Goal: Task Accomplishment & Management: Complete application form

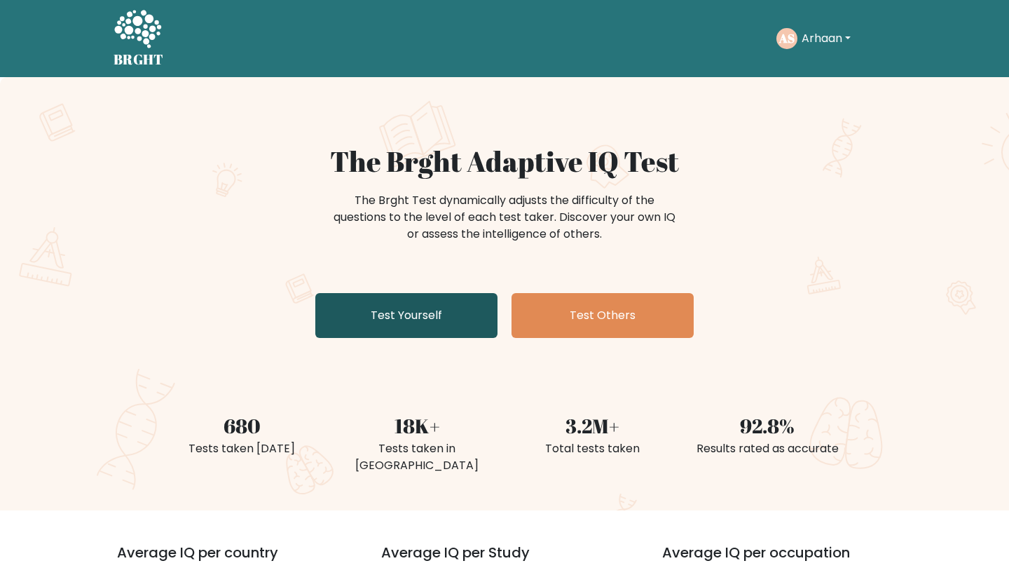
click at [451, 299] on link "Test Yourself" at bounding box center [406, 315] width 182 height 45
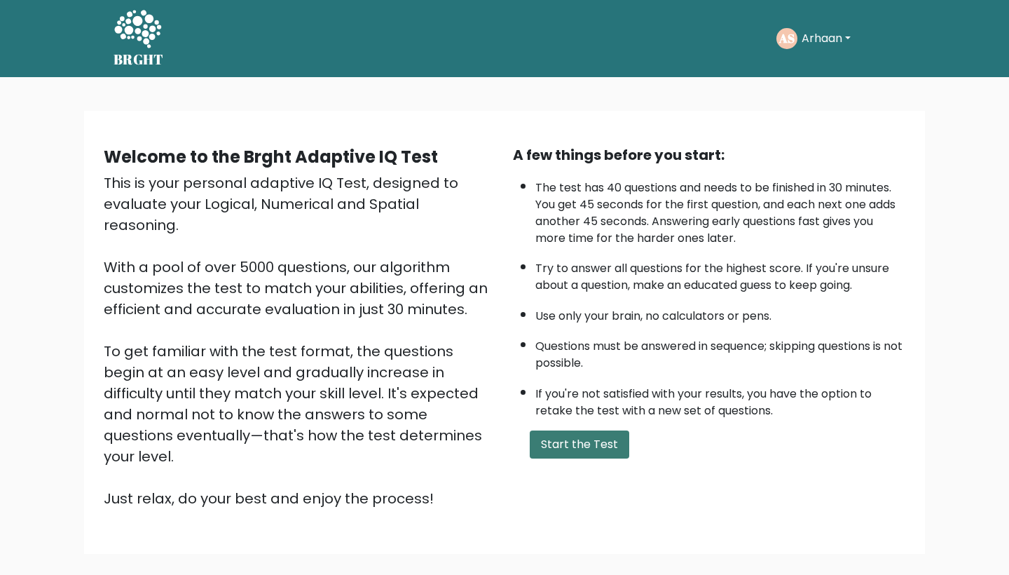
click at [596, 458] on button "Start the Test" at bounding box center [580, 444] width 100 height 28
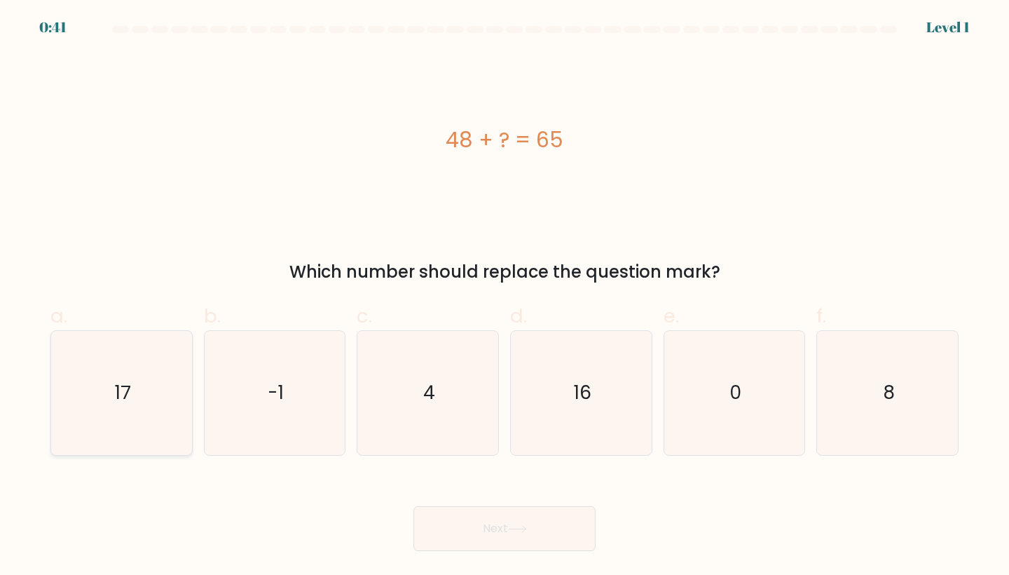
click at [140, 384] on icon "17" at bounding box center [122, 393] width 124 height 124
click at [505, 297] on input "a. 17" at bounding box center [505, 291] width 1 height 9
radio input "true"
click at [463, 509] on button "Next" at bounding box center [505, 528] width 182 height 45
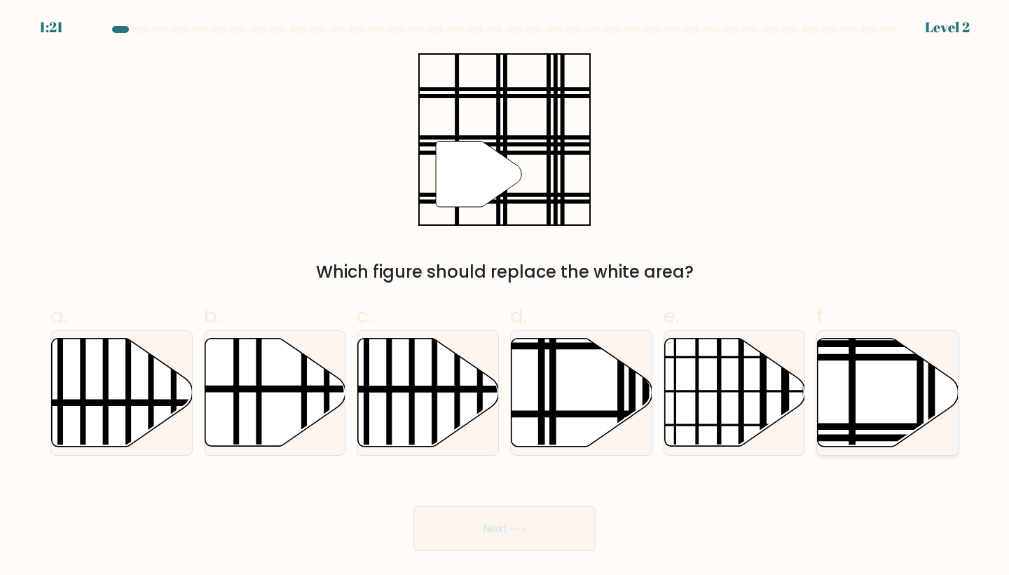
click at [878, 409] on icon at bounding box center [888, 393] width 141 height 108
click at [505, 297] on input "f." at bounding box center [505, 291] width 1 height 9
radio input "true"
click at [569, 532] on button "Next" at bounding box center [505, 528] width 182 height 45
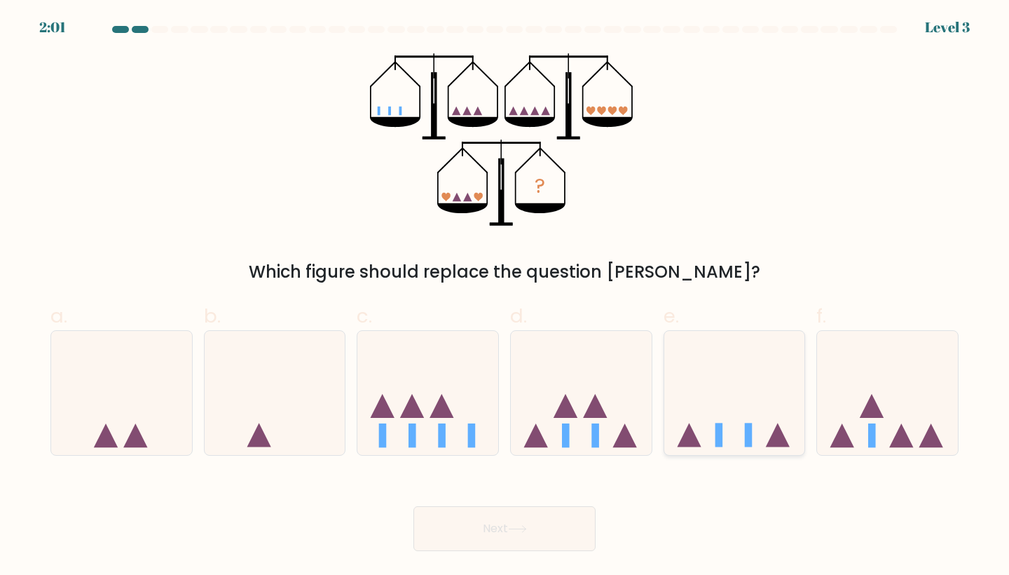
click at [758, 406] on icon at bounding box center [735, 392] width 141 height 116
click at [505, 297] on input "e." at bounding box center [505, 291] width 1 height 9
radio input "true"
click at [516, 533] on button "Next" at bounding box center [505, 528] width 182 height 45
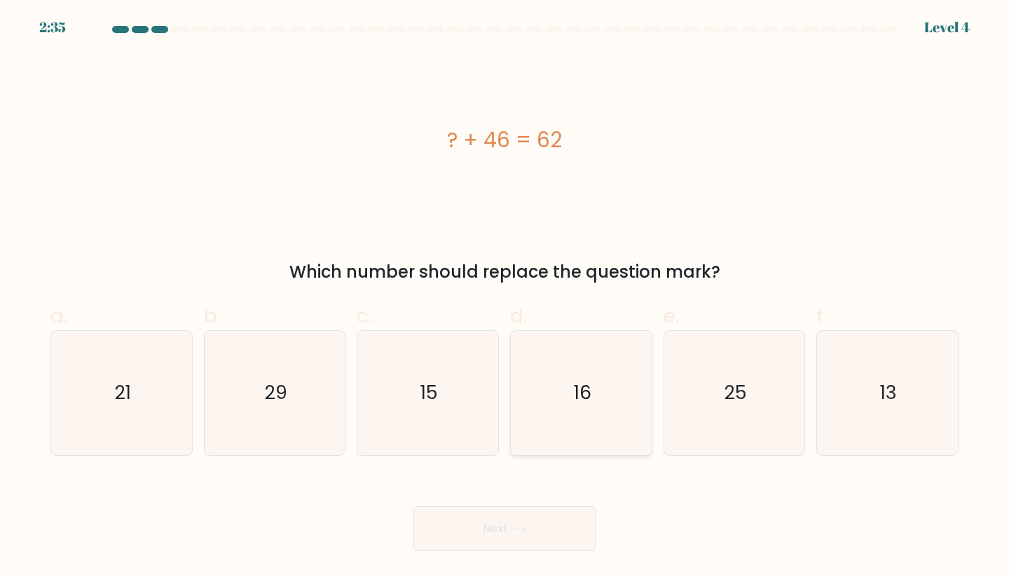
click at [574, 364] on icon "16" at bounding box center [581, 393] width 124 height 124
click at [505, 297] on input "d. 16" at bounding box center [505, 291] width 1 height 9
radio input "true"
click at [536, 544] on button "Next" at bounding box center [505, 528] width 182 height 45
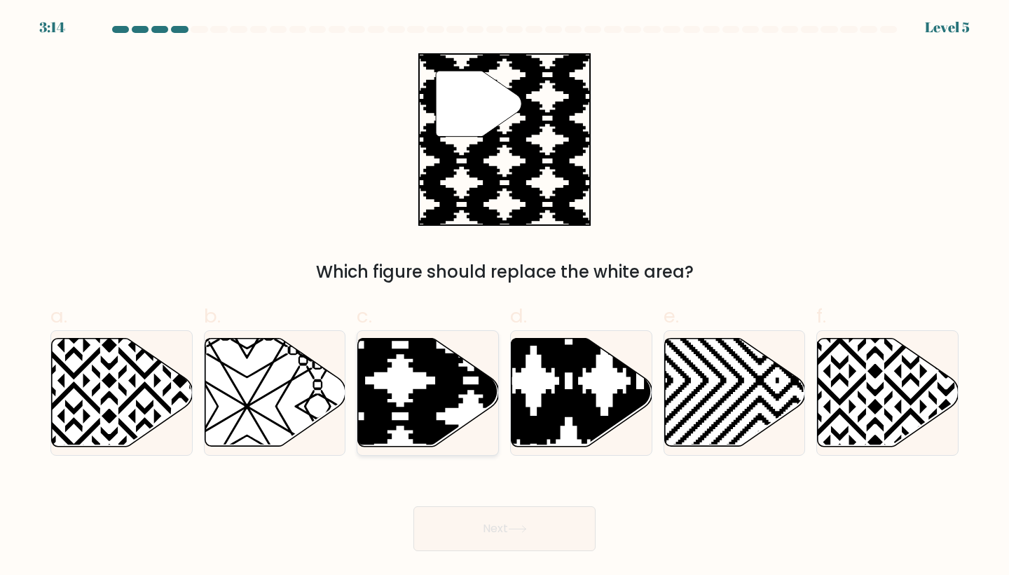
click at [440, 413] on icon at bounding box center [428, 393] width 141 height 108
click at [505, 297] on input "c." at bounding box center [505, 291] width 1 height 9
radio input "true"
click at [528, 534] on button "Next" at bounding box center [505, 528] width 182 height 45
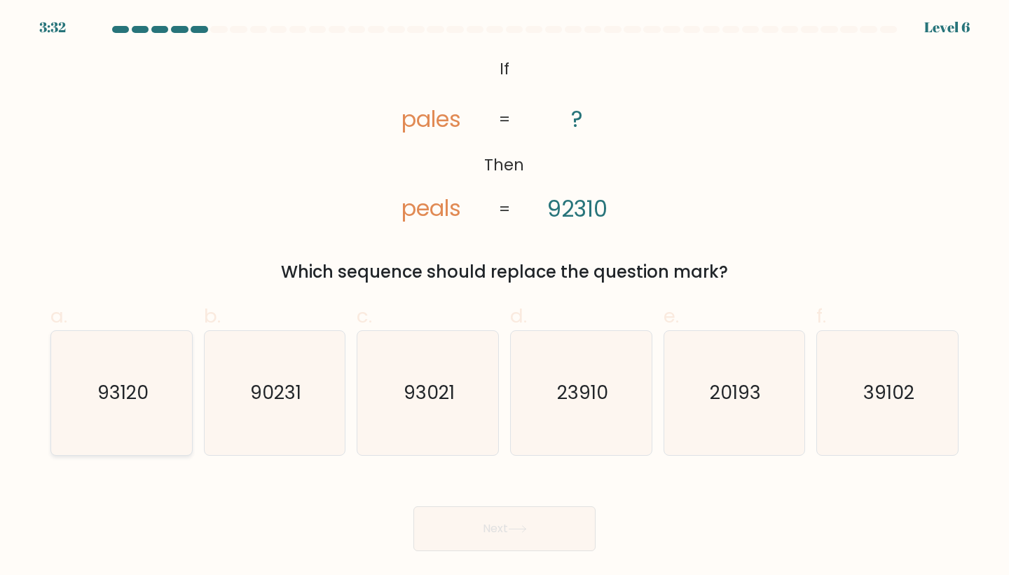
click at [137, 435] on icon "93120" at bounding box center [122, 393] width 124 height 124
click at [505, 297] on input "a. 93120" at bounding box center [505, 291] width 1 height 9
radio input "true"
click at [534, 532] on button "Next" at bounding box center [505, 528] width 182 height 45
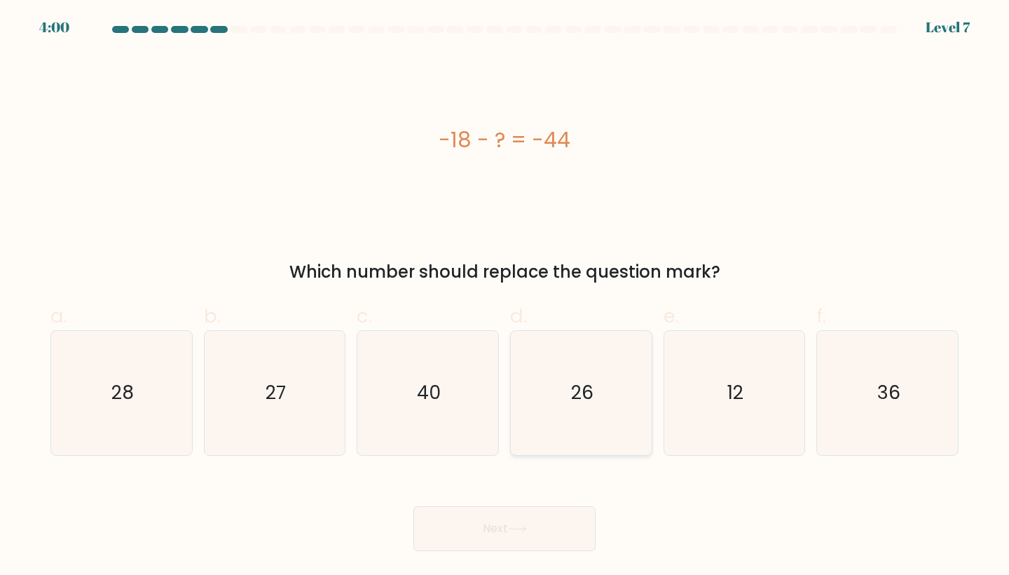
click at [550, 360] on icon "26" at bounding box center [581, 393] width 124 height 124
click at [505, 297] on input "d. 26" at bounding box center [505, 291] width 1 height 9
radio input "true"
click at [521, 540] on button "Next" at bounding box center [505, 528] width 182 height 45
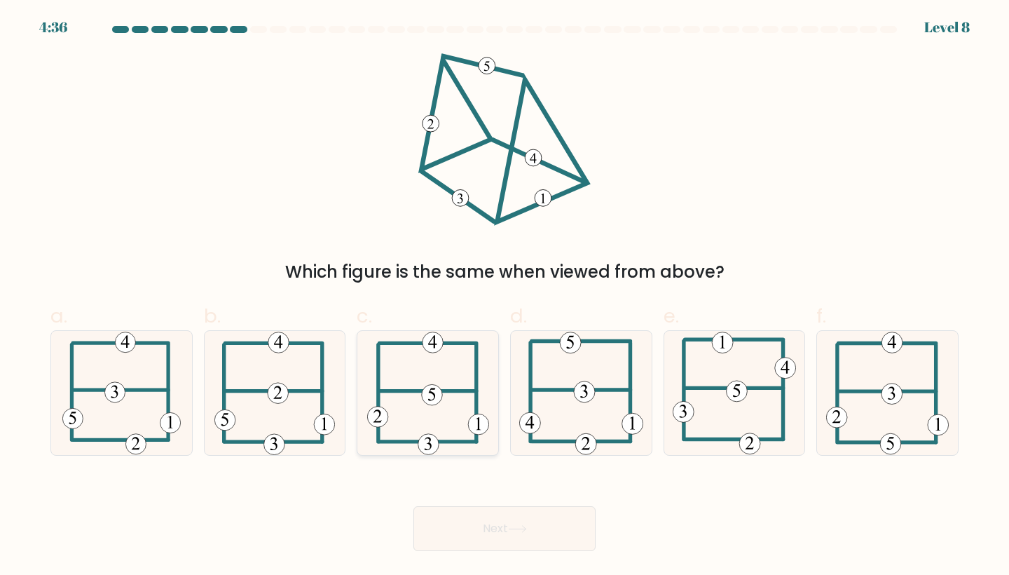
click at [452, 411] on icon at bounding box center [428, 393] width 122 height 124
click at [505, 297] on input "c." at bounding box center [505, 291] width 1 height 9
radio input "true"
click at [489, 542] on button "Next" at bounding box center [505, 528] width 182 height 45
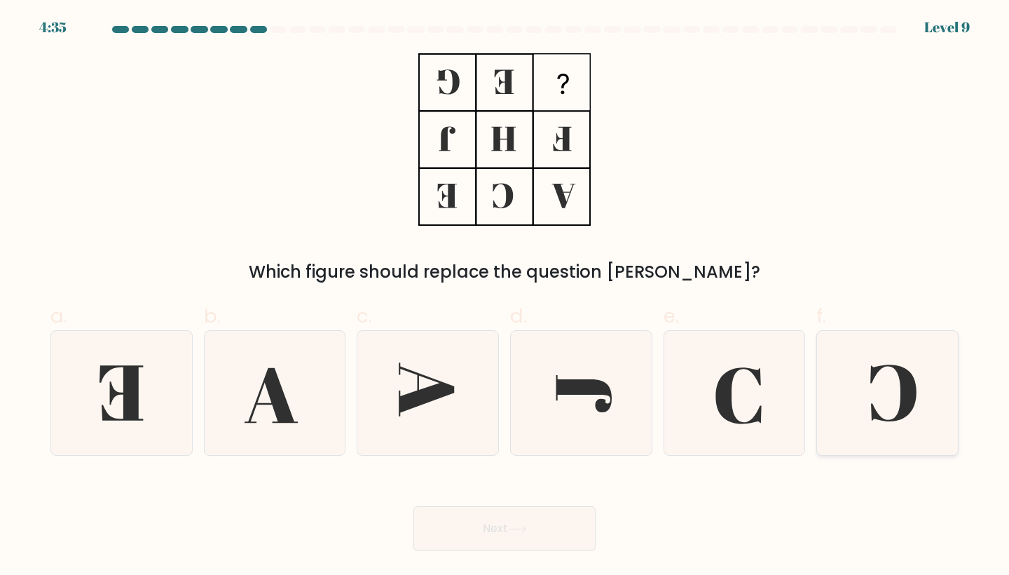
click at [922, 407] on icon at bounding box center [888, 393] width 124 height 124
click at [505, 297] on input "f." at bounding box center [505, 291] width 1 height 9
radio input "true"
click at [556, 521] on button "Next" at bounding box center [505, 528] width 182 height 45
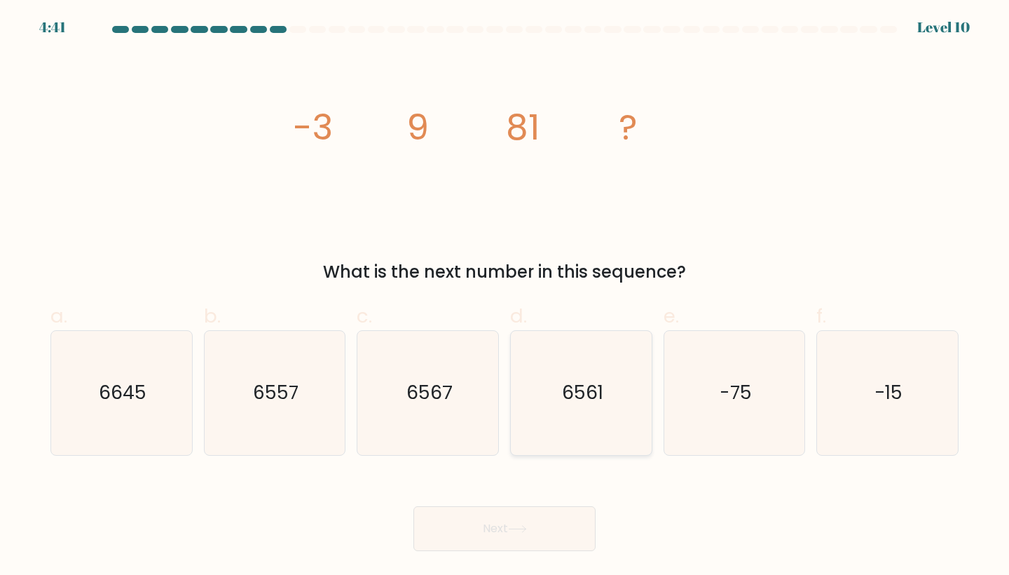
click at [611, 428] on icon "6561" at bounding box center [581, 393] width 124 height 124
click at [505, 297] on input "d. 6561" at bounding box center [505, 291] width 1 height 9
radio input "true"
click at [611, 428] on icon "6561" at bounding box center [581, 393] width 123 height 123
click at [505, 297] on input "d. 6561" at bounding box center [505, 291] width 1 height 9
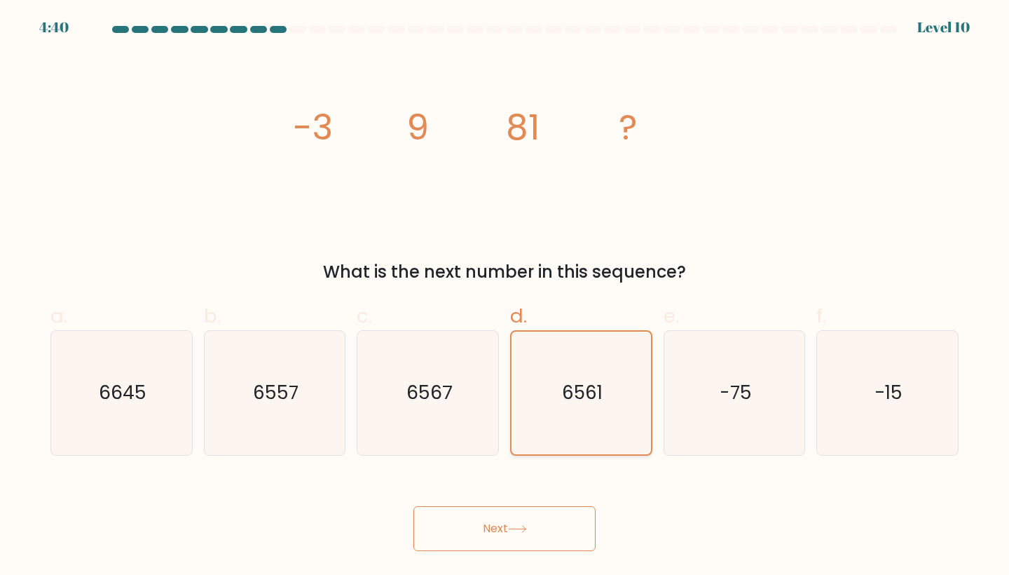
click at [611, 428] on icon "6561" at bounding box center [581, 393] width 123 height 123
click at [505, 297] on input "d. 6561" at bounding box center [505, 291] width 1 height 9
click at [484, 420] on icon "6567" at bounding box center [428, 393] width 124 height 124
click at [505, 297] on input "c. 6567" at bounding box center [505, 291] width 1 height 9
radio input "true"
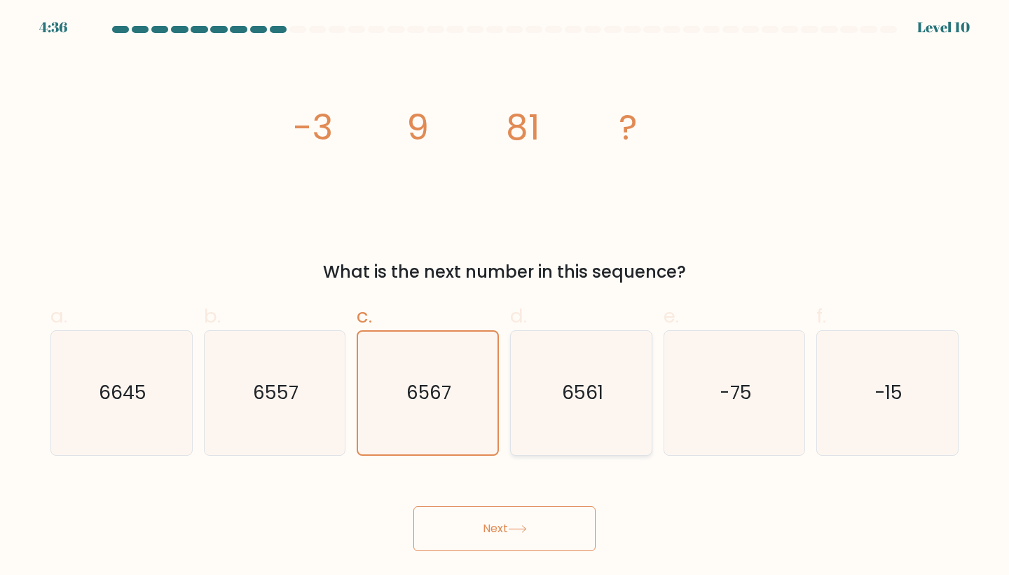
click at [533, 418] on icon "6561" at bounding box center [581, 393] width 124 height 124
click at [505, 297] on input "d. 6561" at bounding box center [505, 291] width 1 height 9
radio input "true"
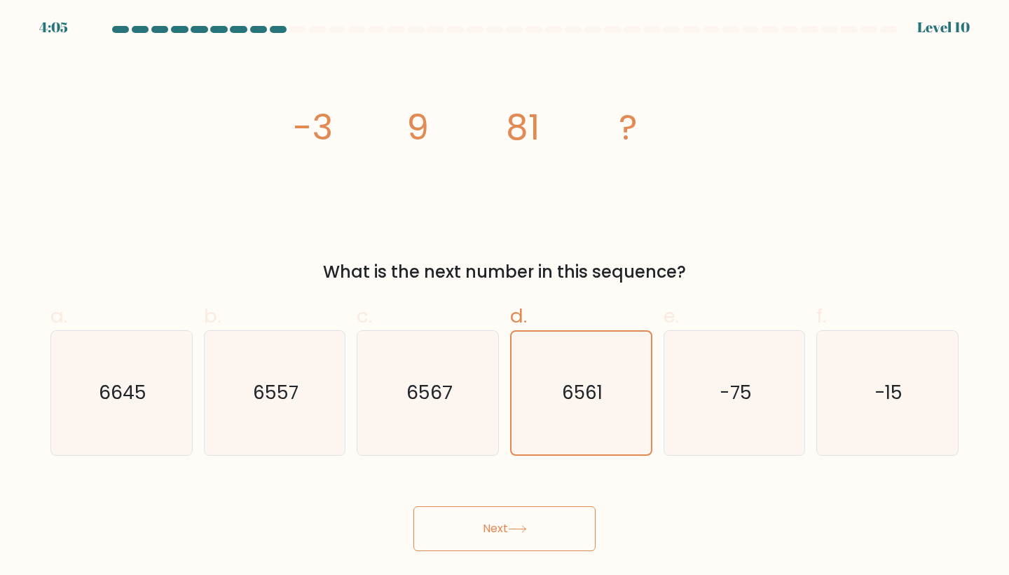
click at [510, 524] on button "Next" at bounding box center [505, 528] width 182 height 45
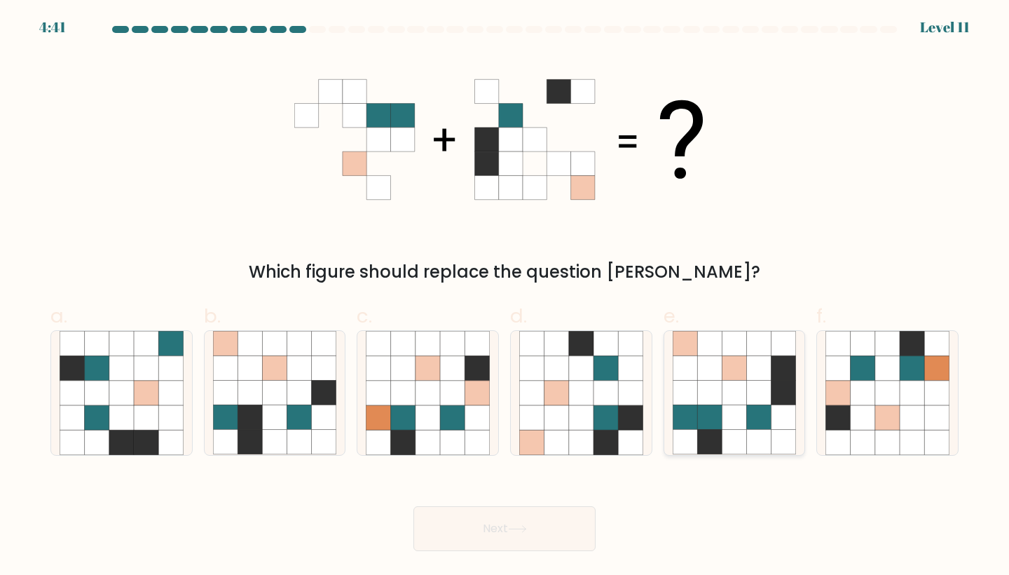
click at [758, 409] on icon at bounding box center [759, 417] width 25 height 25
click at [505, 297] on input "e." at bounding box center [505, 291] width 1 height 9
radio input "true"
click at [540, 533] on button "Next" at bounding box center [505, 528] width 182 height 45
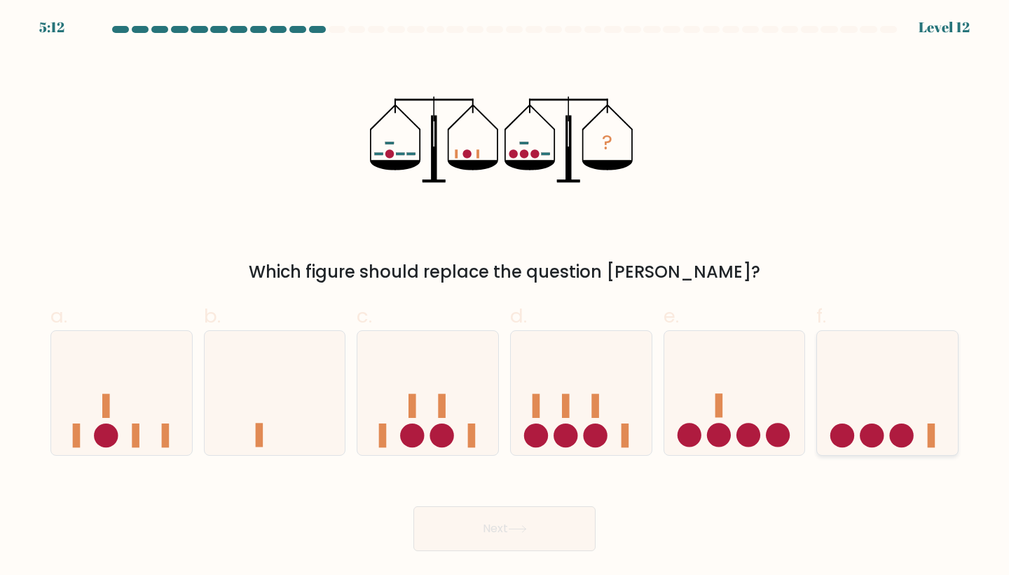
click at [856, 353] on icon at bounding box center [887, 392] width 141 height 116
click at [505, 297] on input "f." at bounding box center [505, 291] width 1 height 9
radio input "true"
click at [506, 520] on button "Next" at bounding box center [505, 528] width 182 height 45
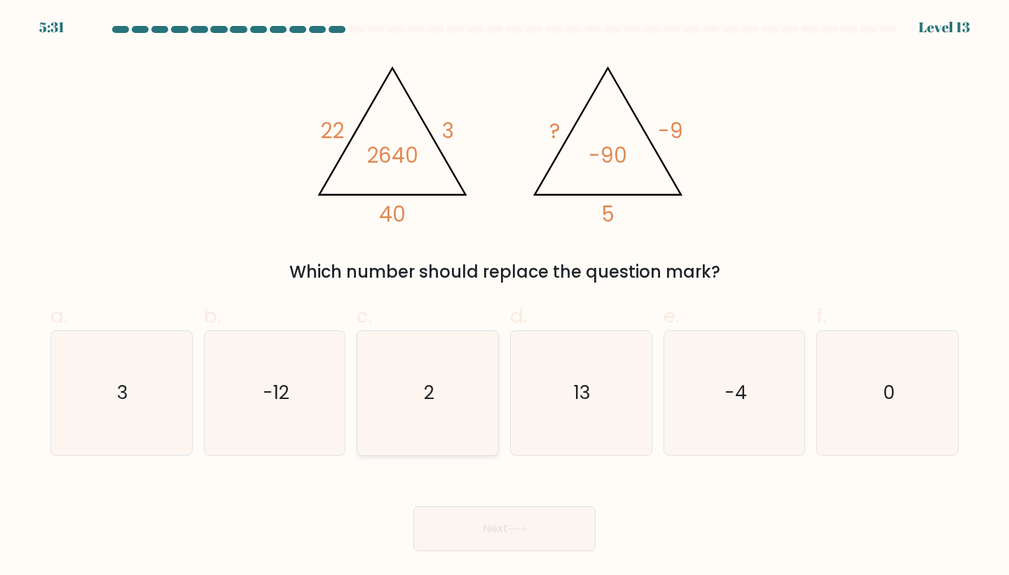
click at [444, 428] on icon "2" at bounding box center [428, 393] width 124 height 124
click at [505, 297] on input "c. 2" at bounding box center [505, 291] width 1 height 9
radio input "true"
click at [467, 538] on button "Next" at bounding box center [505, 528] width 182 height 45
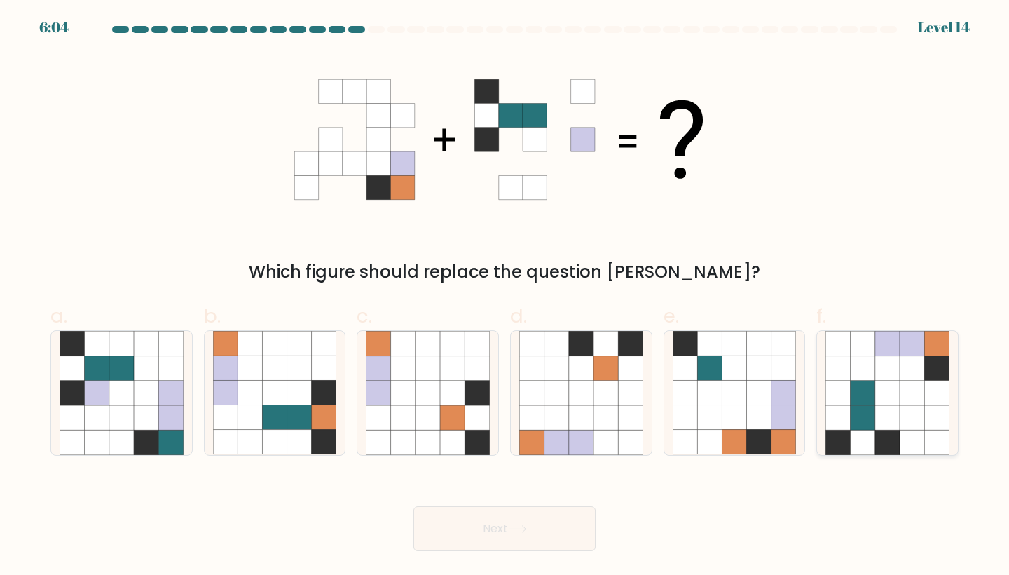
click at [908, 411] on icon at bounding box center [912, 417] width 25 height 25
click at [505, 297] on input "f." at bounding box center [505, 291] width 1 height 9
radio input "true"
click at [547, 520] on button "Next" at bounding box center [505, 528] width 182 height 45
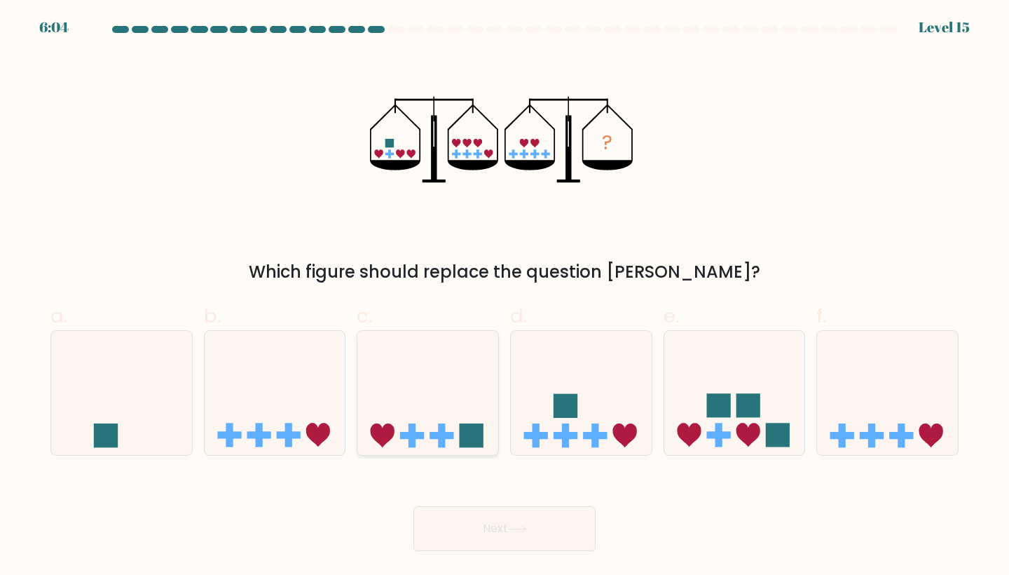
click at [403, 414] on icon at bounding box center [427, 392] width 141 height 116
click at [505, 297] on input "c." at bounding box center [505, 291] width 1 height 9
radio input "true"
click at [463, 521] on button "Next" at bounding box center [505, 528] width 182 height 45
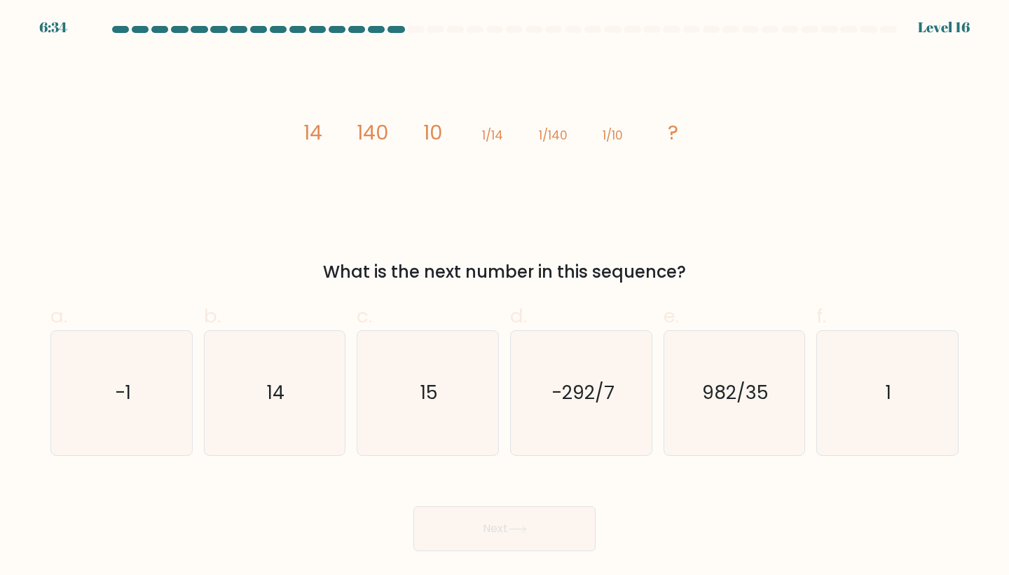
click at [368, 125] on tspan "140" at bounding box center [373, 132] width 32 height 28
click at [430, 137] on tspan "10" at bounding box center [432, 132] width 19 height 28
click at [373, 132] on tspan "140" at bounding box center [373, 132] width 32 height 28
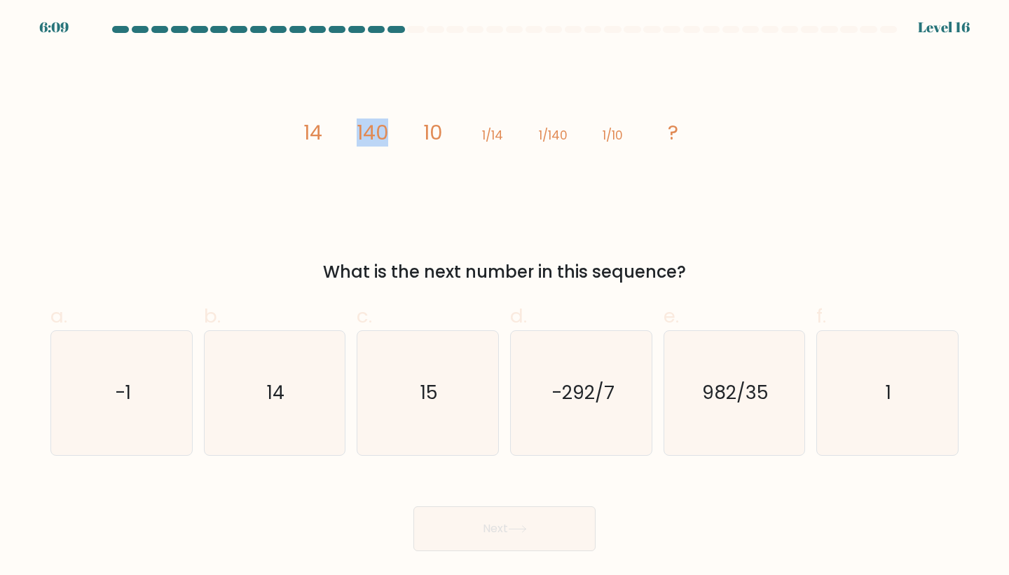
click at [469, 135] on icon "image/svg+xml 14 140 10 1/14 1/140 1/10 ?" at bounding box center [504, 139] width 421 height 172
click at [311, 383] on icon "14" at bounding box center [275, 393] width 124 height 124
click at [505, 297] on input "b. 14" at bounding box center [505, 291] width 1 height 9
radio input "true"
click at [450, 538] on button "Next" at bounding box center [505, 528] width 182 height 45
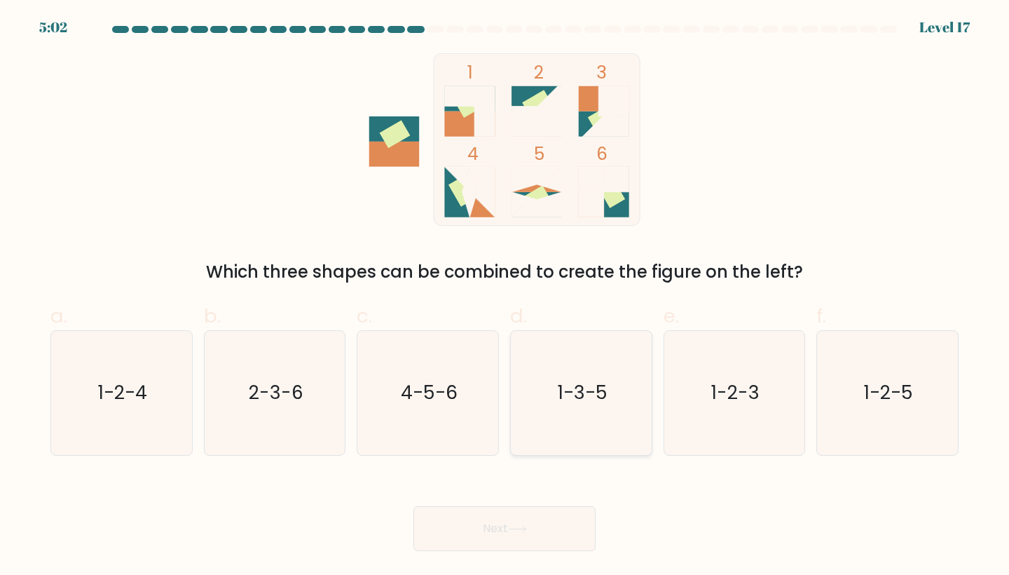
click at [568, 429] on icon "1-3-5" at bounding box center [581, 393] width 124 height 124
click at [505, 297] on input "d. 1-3-5" at bounding box center [505, 291] width 1 height 9
radio input "true"
click at [568, 429] on icon "1-3-5" at bounding box center [581, 393] width 123 height 123
click at [505, 297] on input "d. 1-3-5" at bounding box center [505, 291] width 1 height 9
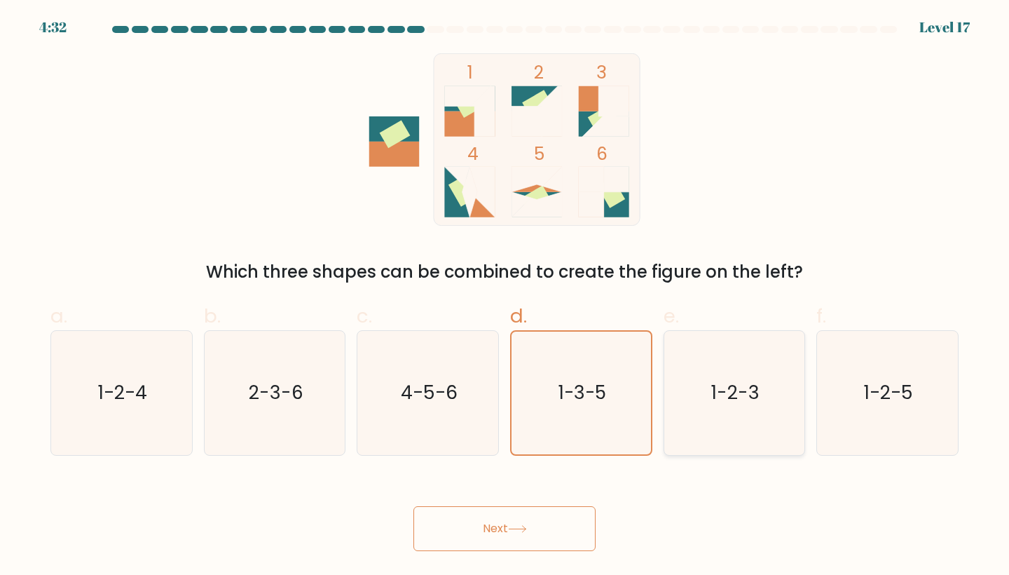
click at [732, 412] on icon "1-2-3" at bounding box center [735, 393] width 124 height 124
click at [505, 297] on input "e. 1-2-3" at bounding box center [505, 291] width 1 height 9
radio input "true"
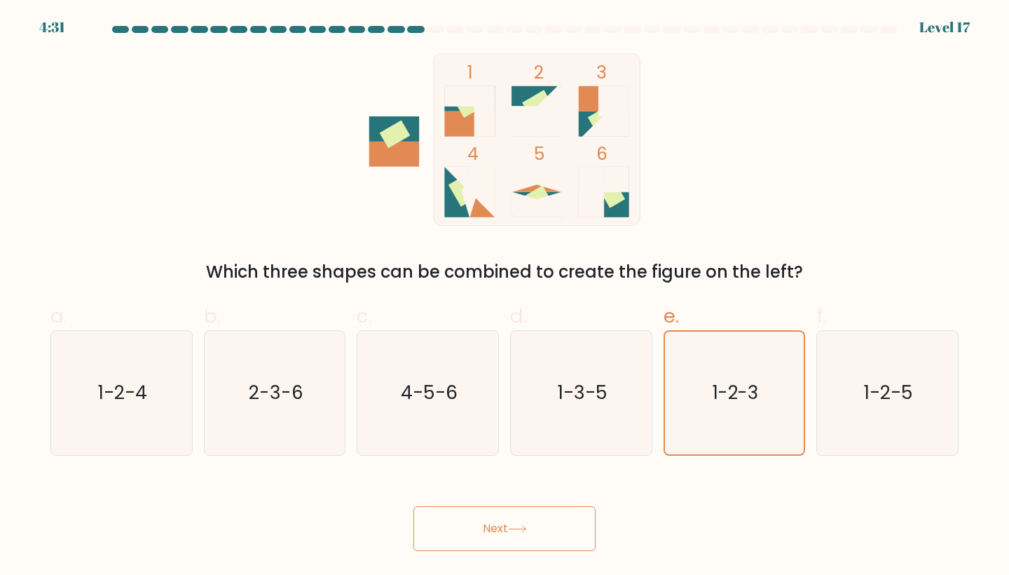
click at [546, 534] on button "Next" at bounding box center [505, 528] width 182 height 45
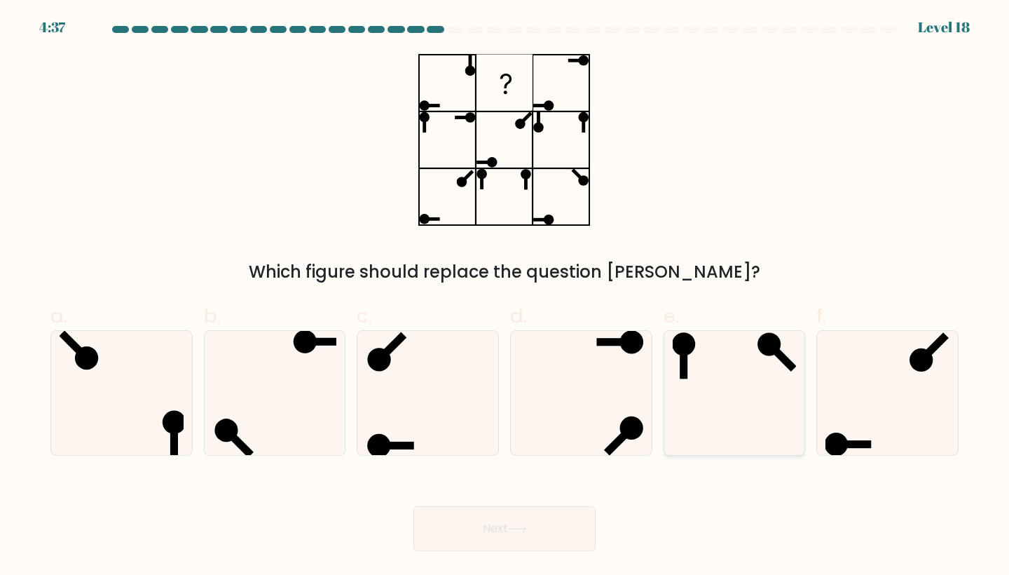
click at [767, 418] on icon at bounding box center [735, 393] width 124 height 124
click at [505, 297] on input "e." at bounding box center [505, 291] width 1 height 9
radio input "true"
click at [505, 519] on button "Next" at bounding box center [505, 528] width 182 height 45
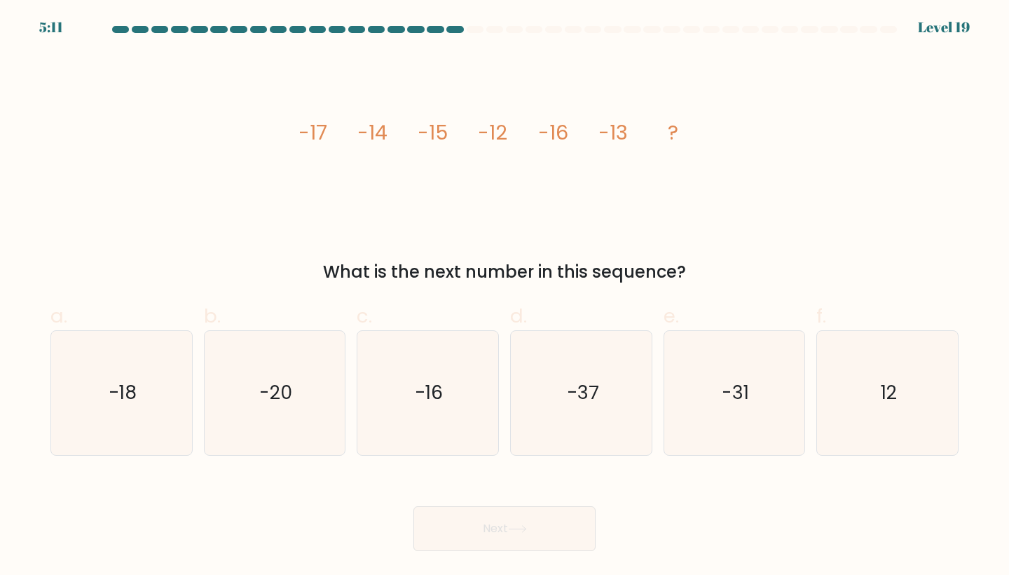
click at [383, 138] on tspan "-14" at bounding box center [372, 132] width 30 height 28
click at [294, 411] on icon "-20" at bounding box center [275, 393] width 124 height 124
click at [505, 297] on input "b. -20" at bounding box center [505, 291] width 1 height 9
radio input "true"
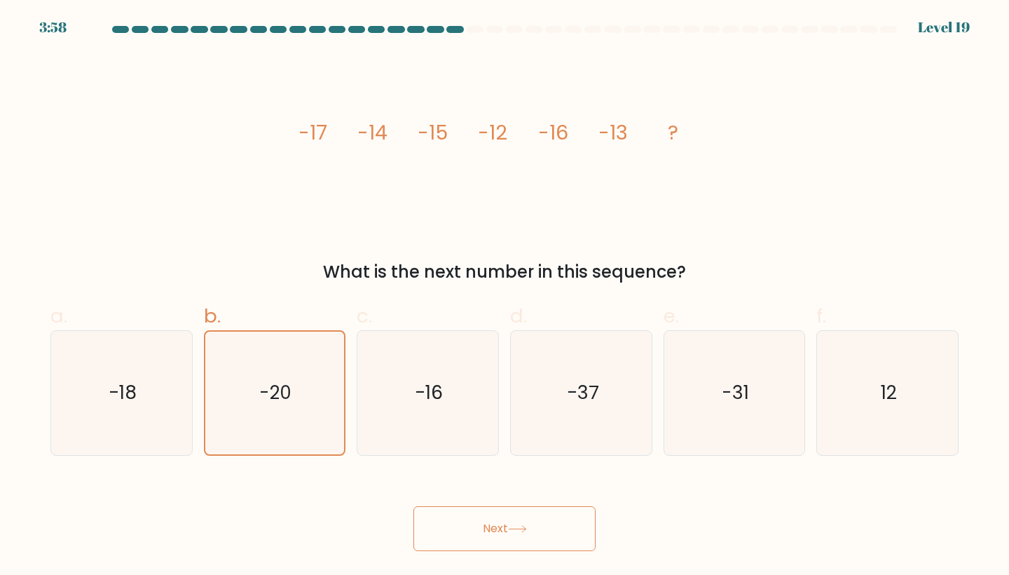
click at [446, 539] on button "Next" at bounding box center [505, 528] width 182 height 45
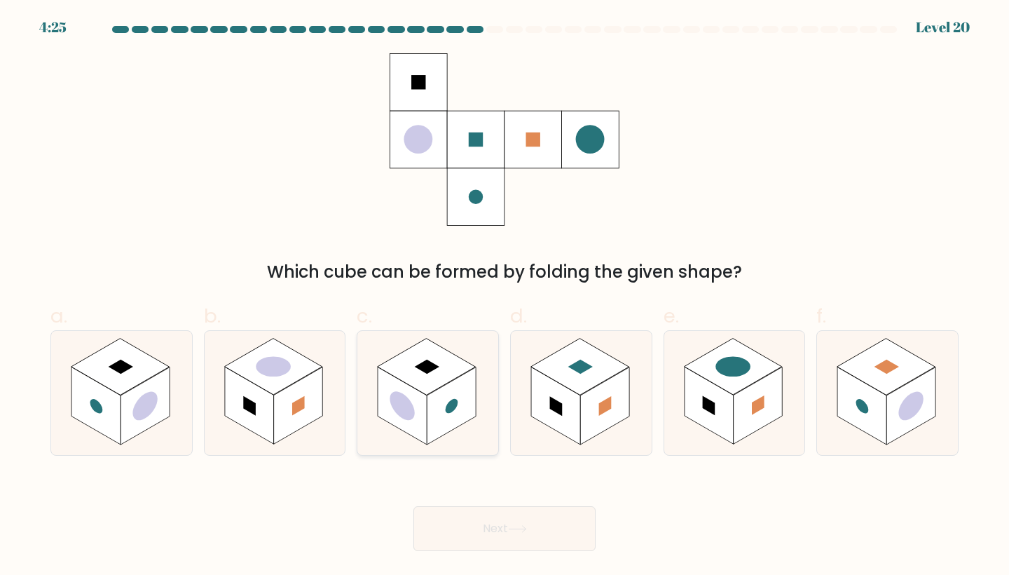
click at [465, 424] on icon at bounding box center [427, 393] width 141 height 124
click at [505, 297] on input "c." at bounding box center [505, 291] width 1 height 9
radio input "true"
click at [523, 543] on button "Next" at bounding box center [505, 528] width 182 height 45
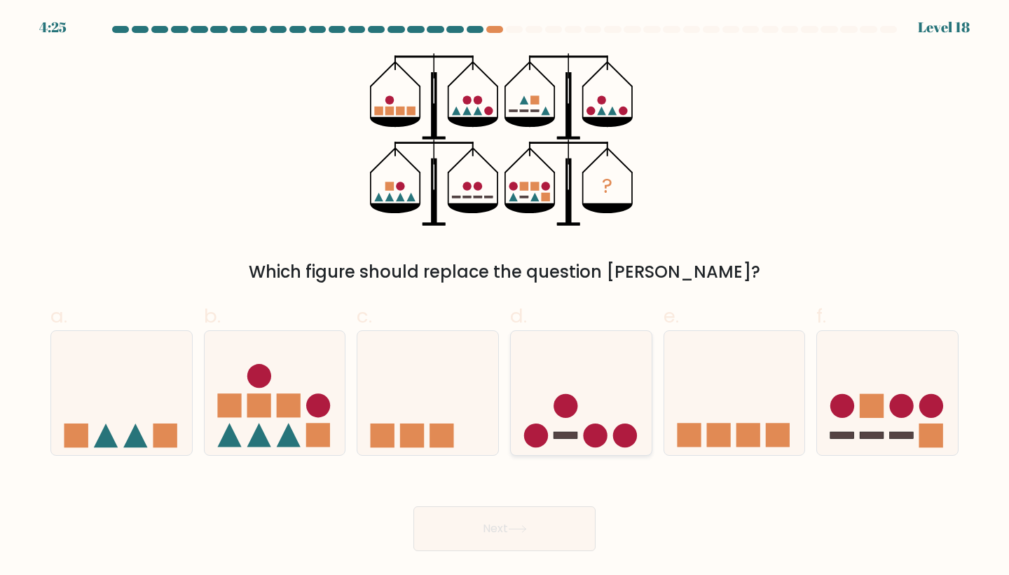
click at [586, 407] on icon at bounding box center [581, 392] width 141 height 116
click at [505, 297] on input "d." at bounding box center [505, 291] width 1 height 9
radio input "true"
click at [546, 518] on button "Next" at bounding box center [505, 528] width 182 height 45
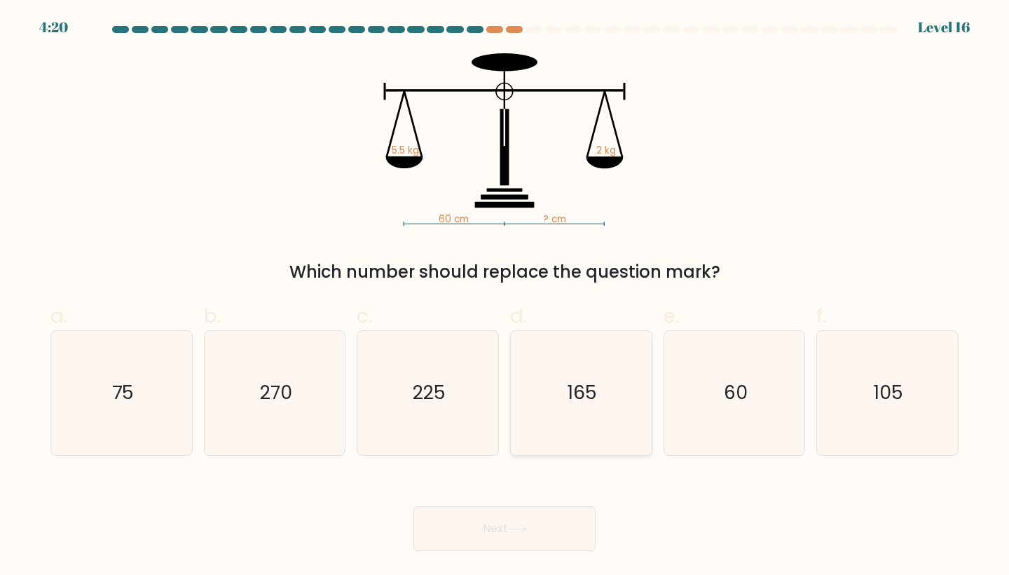
click at [613, 386] on icon "165" at bounding box center [581, 393] width 124 height 124
click at [505, 297] on input "d. 165" at bounding box center [505, 291] width 1 height 9
radio input "true"
click at [564, 523] on button "Next" at bounding box center [505, 528] width 182 height 45
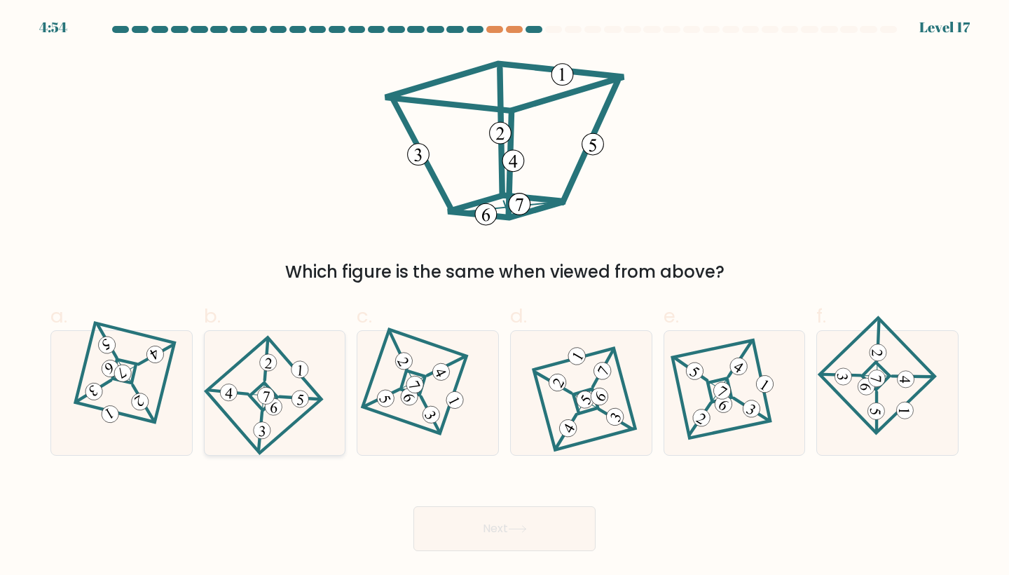
click at [317, 432] on icon at bounding box center [274, 392] width 85 height 99
click at [505, 297] on input "b." at bounding box center [505, 291] width 1 height 9
radio input "true"
click at [387, 435] on icon at bounding box center [428, 392] width 85 height 99
click at [505, 297] on input "c." at bounding box center [505, 291] width 1 height 9
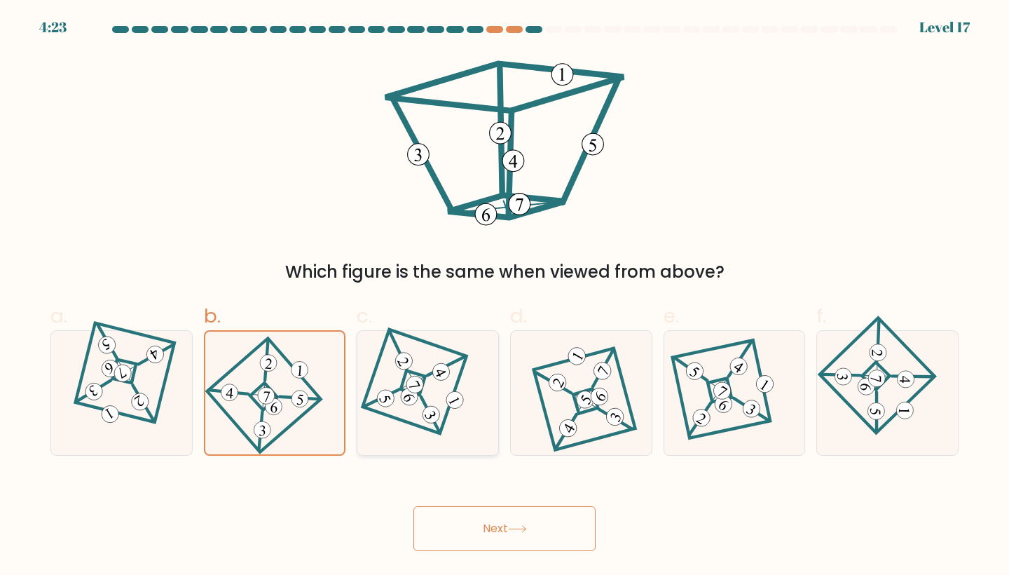
radio input "true"
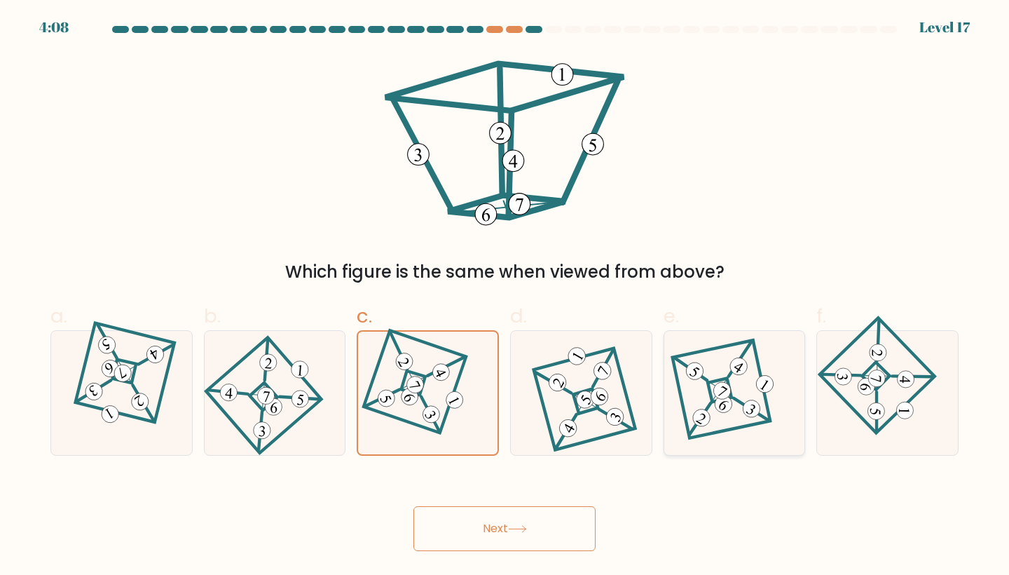
click at [768, 407] on 120 at bounding box center [722, 389] width 98 height 98
click at [505, 297] on input "e." at bounding box center [505, 291] width 1 height 9
radio input "true"
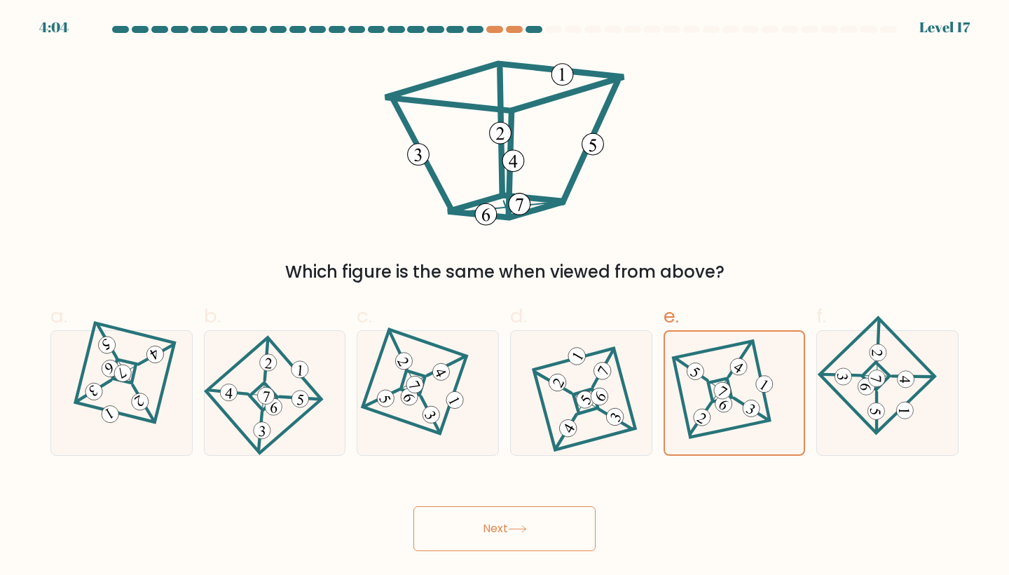
click at [543, 521] on button "Next" at bounding box center [505, 528] width 182 height 45
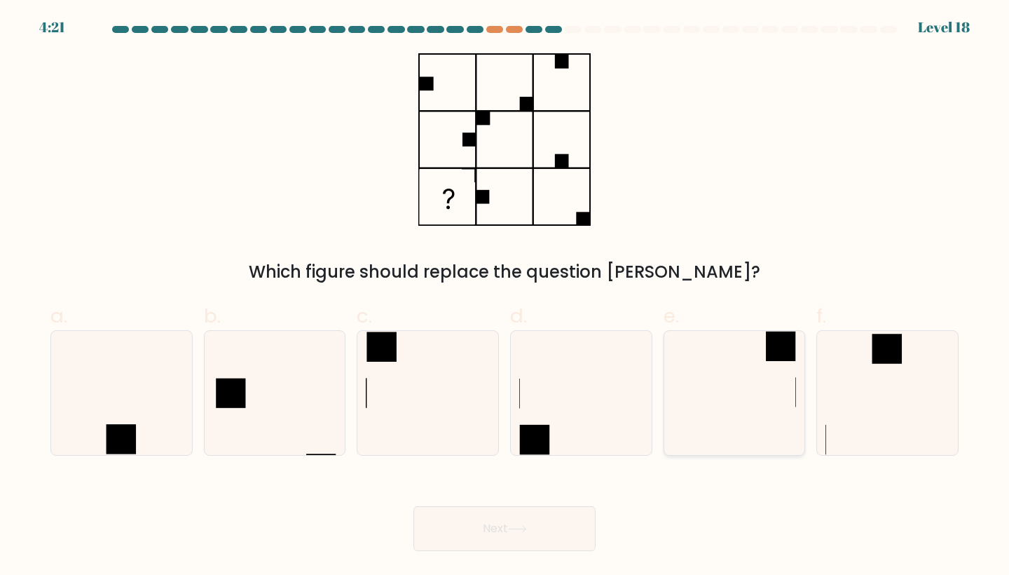
click at [709, 425] on icon at bounding box center [735, 393] width 124 height 124
click at [505, 297] on input "e." at bounding box center [505, 291] width 1 height 9
radio input "true"
click at [520, 538] on button "Next" at bounding box center [505, 528] width 182 height 45
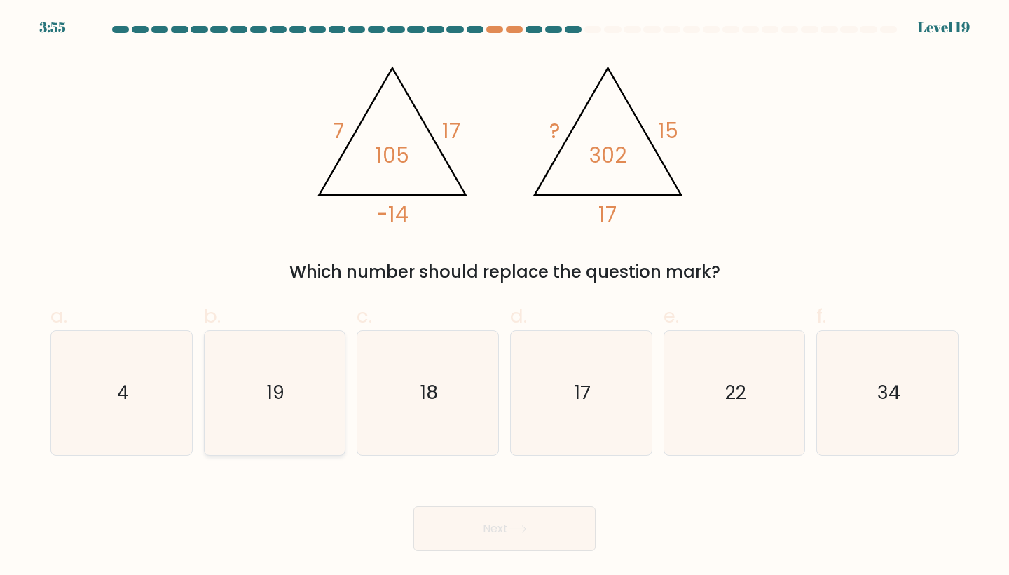
click at [297, 399] on icon "19" at bounding box center [275, 393] width 124 height 124
click at [505, 297] on input "b. 19" at bounding box center [505, 291] width 1 height 9
radio input "true"
click at [526, 540] on button "Next" at bounding box center [505, 528] width 182 height 45
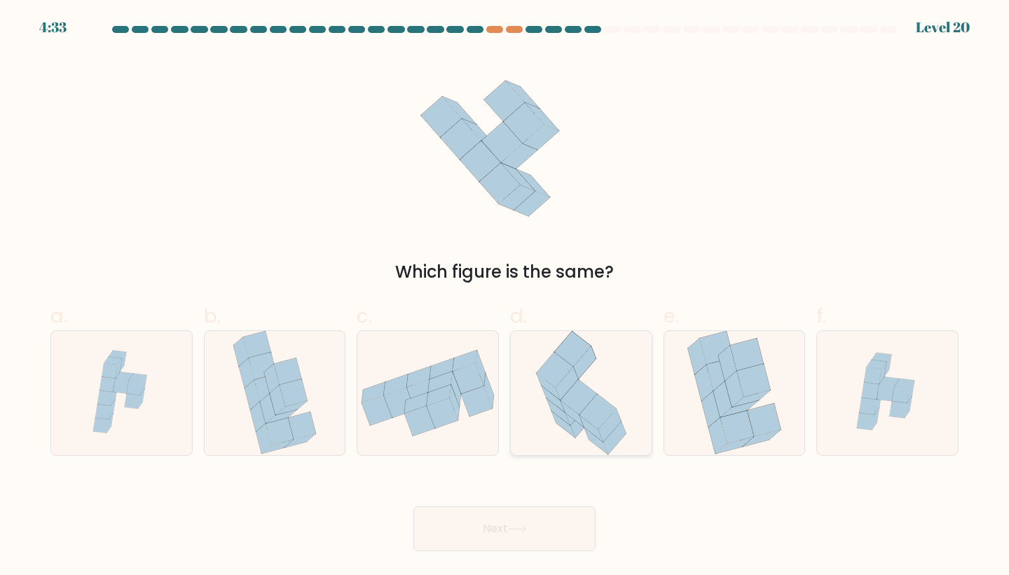
click at [593, 409] on icon at bounding box center [598, 411] width 36 height 35
click at [505, 297] on input "d." at bounding box center [505, 291] width 1 height 9
radio input "true"
click at [139, 406] on icon at bounding box center [141, 399] width 6 height 20
click at [505, 297] on input "a." at bounding box center [505, 291] width 1 height 9
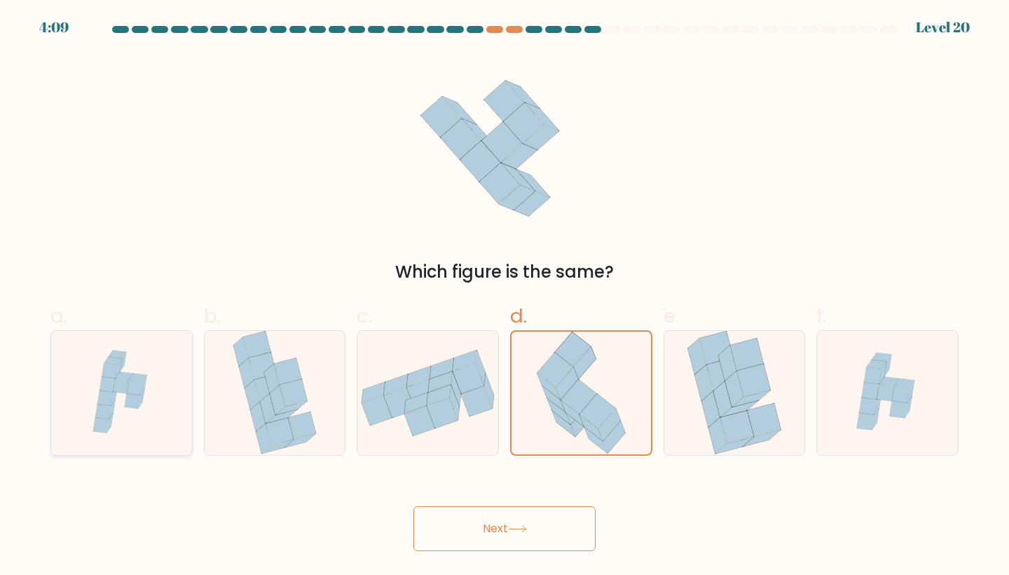
radio input "true"
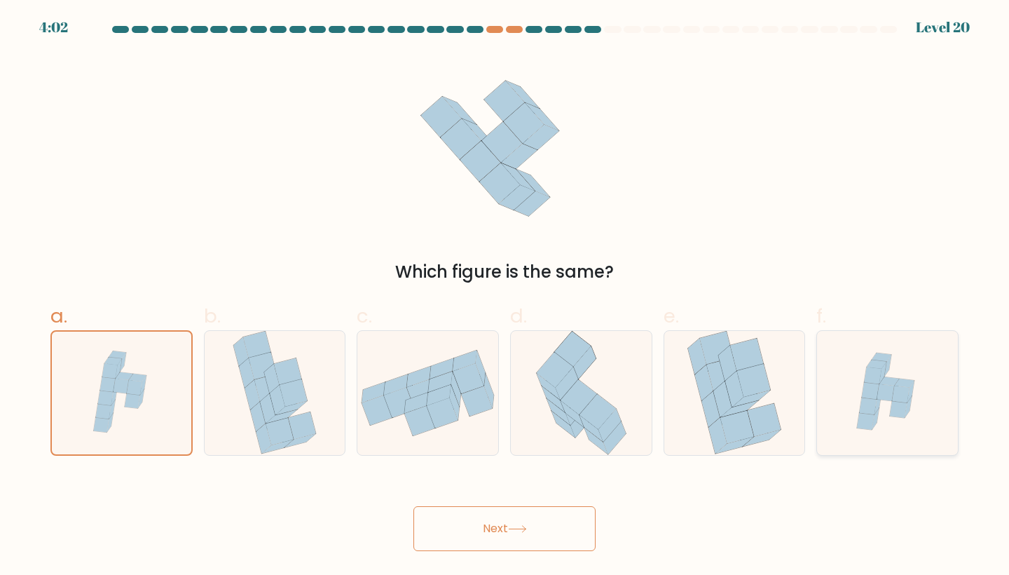
click at [829, 393] on icon at bounding box center [888, 393] width 124 height 124
click at [505, 297] on input "f." at bounding box center [505, 291] width 1 height 9
radio input "true"
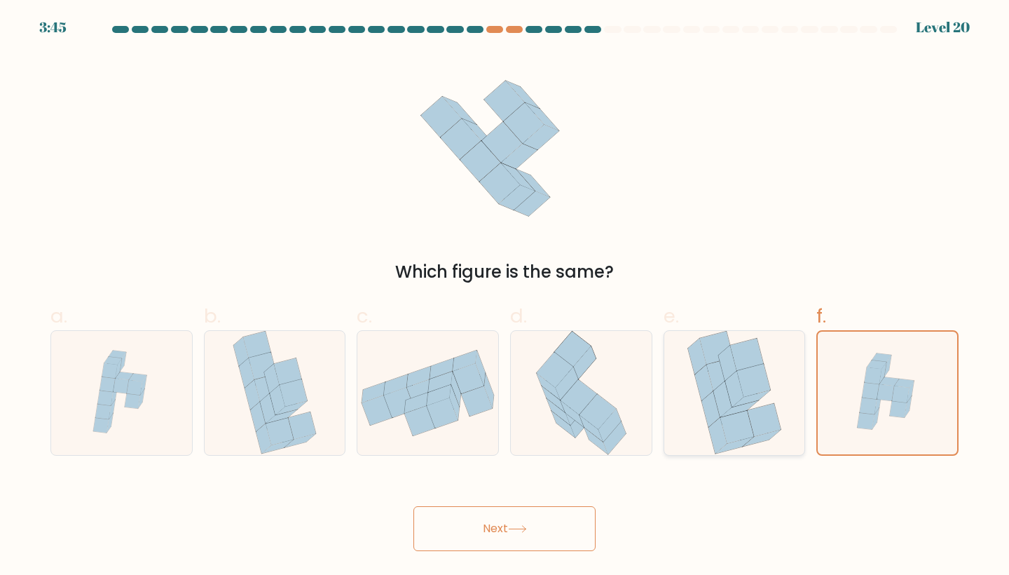
click at [721, 409] on icon at bounding box center [723, 399] width 18 height 36
click at [505, 297] on input "e." at bounding box center [505, 291] width 1 height 9
radio input "true"
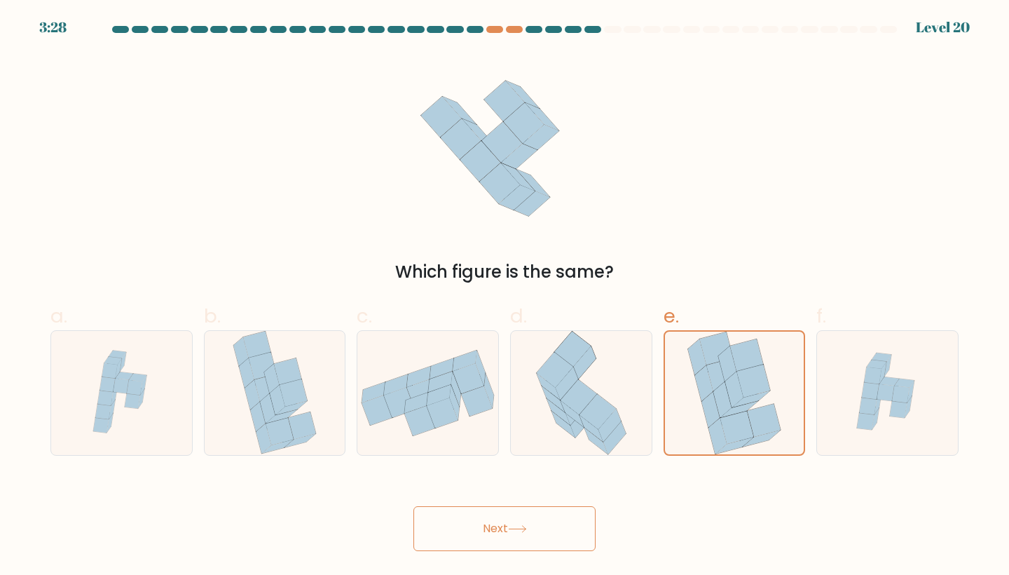
click at [568, 532] on button "Next" at bounding box center [505, 528] width 182 height 45
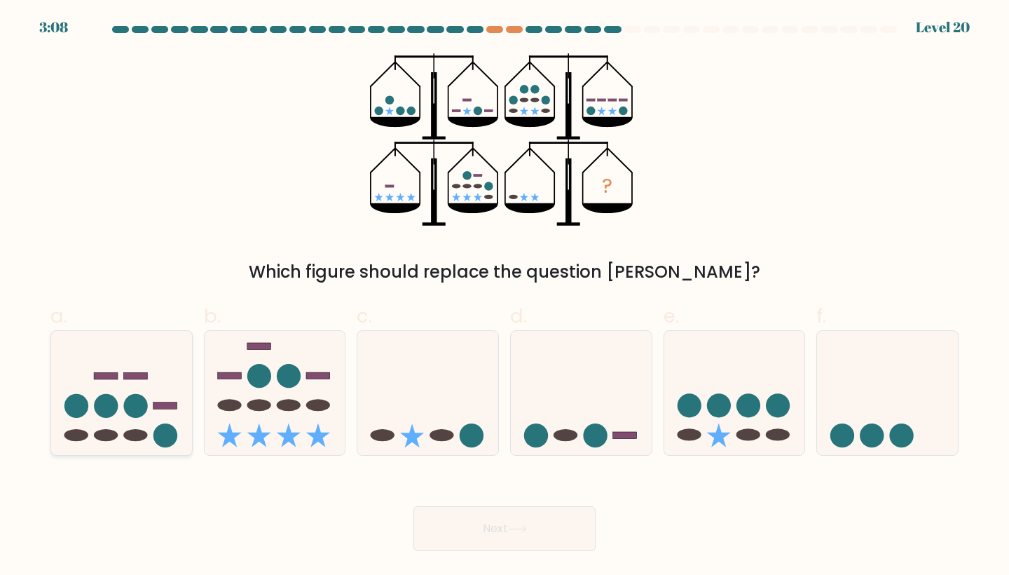
click at [154, 379] on icon at bounding box center [121, 392] width 141 height 116
click at [505, 297] on input "a." at bounding box center [505, 291] width 1 height 9
radio input "true"
click at [511, 526] on button "Next" at bounding box center [505, 528] width 182 height 45
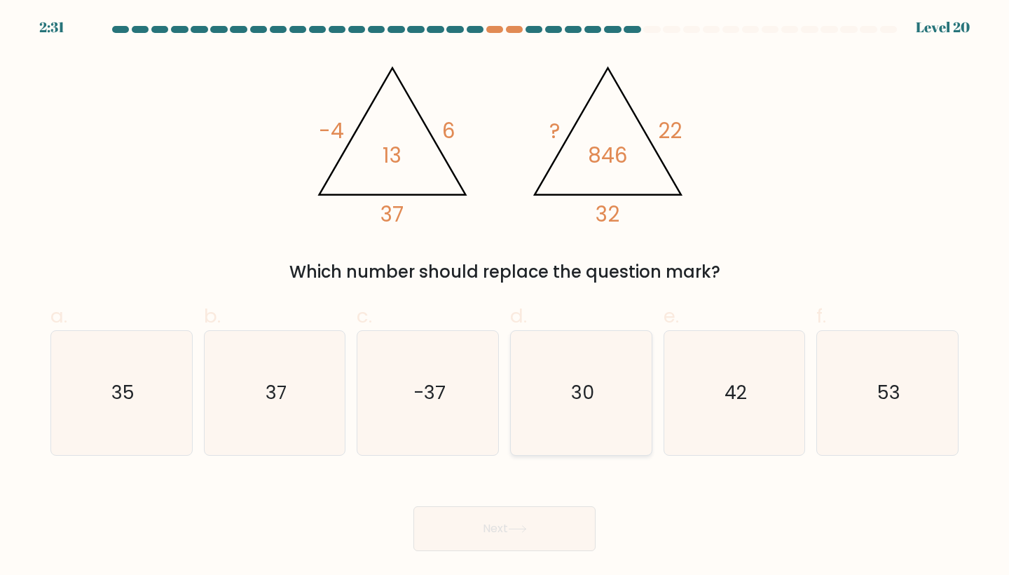
click at [614, 339] on icon "30" at bounding box center [581, 393] width 124 height 124
click at [505, 297] on input "d. 30" at bounding box center [505, 291] width 1 height 9
radio input "true"
click at [540, 522] on button "Next" at bounding box center [505, 528] width 182 height 45
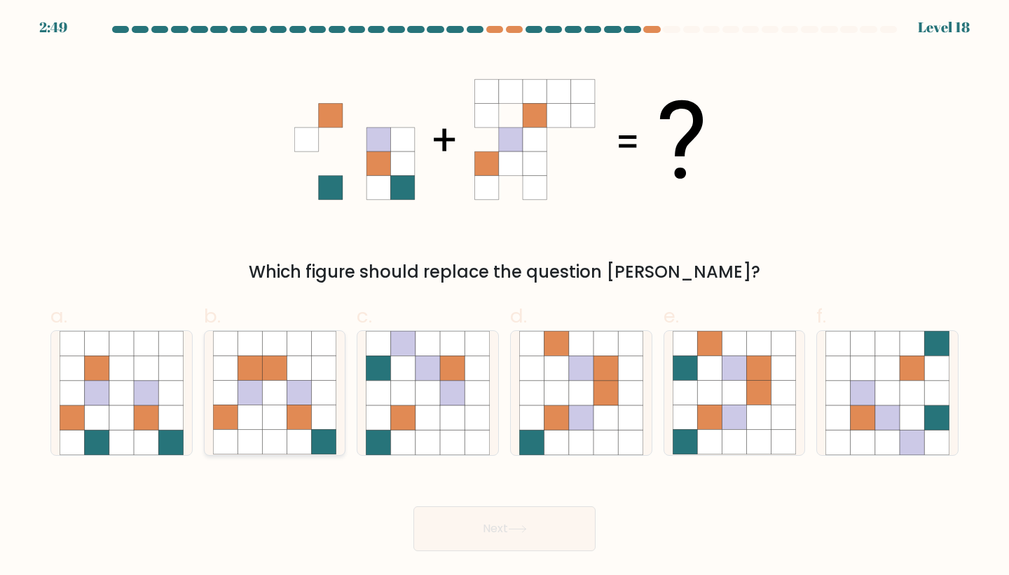
click at [296, 400] on icon at bounding box center [299, 393] width 25 height 25
click at [505, 297] on input "b." at bounding box center [505, 291] width 1 height 9
radio input "true"
click at [311, 423] on icon at bounding box center [299, 417] width 25 height 25
click at [505, 297] on input "b." at bounding box center [505, 291] width 1 height 9
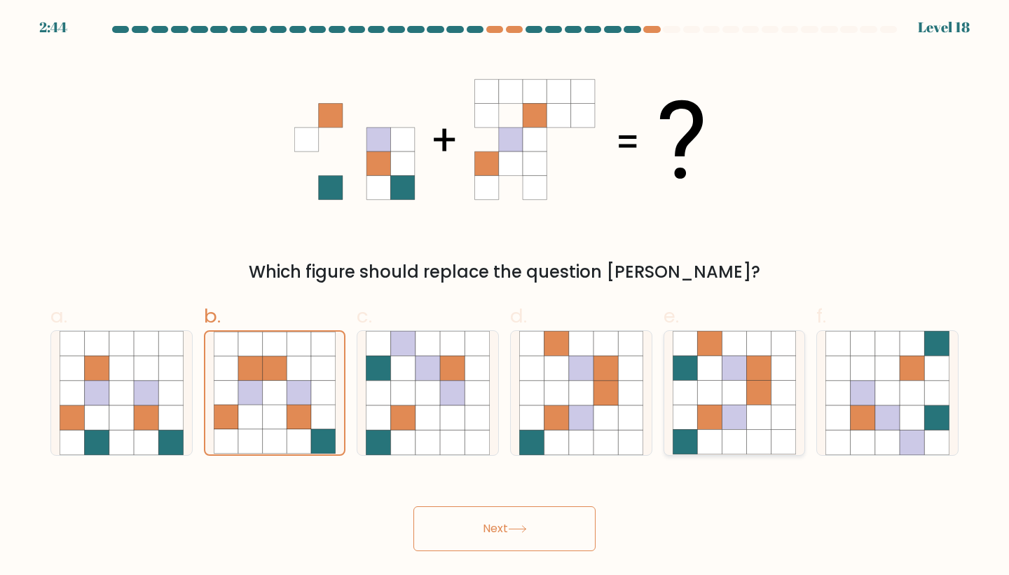
click at [691, 420] on icon at bounding box center [685, 417] width 25 height 25
click at [505, 297] on input "e." at bounding box center [505, 291] width 1 height 9
radio input "true"
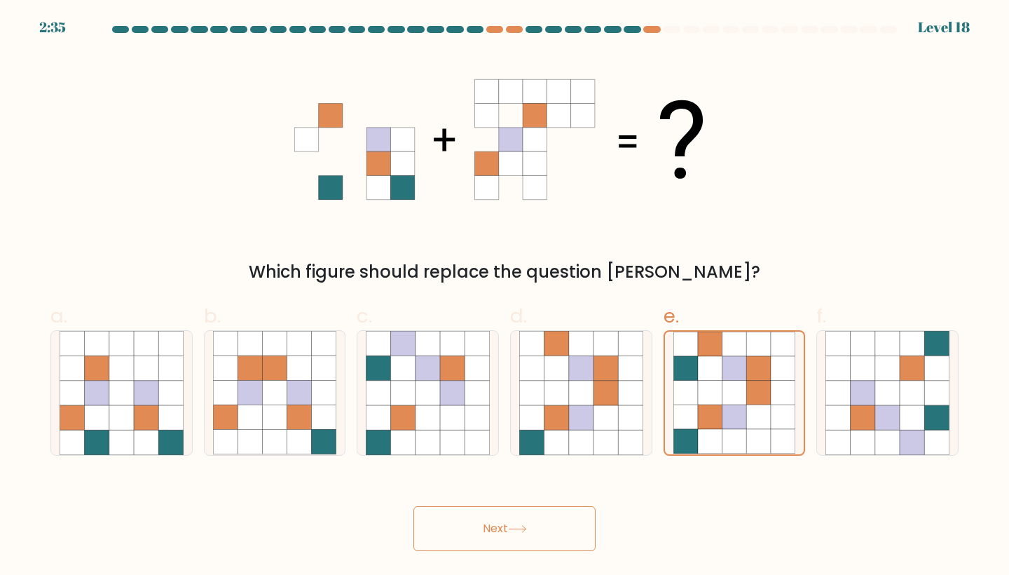
click at [538, 522] on button "Next" at bounding box center [505, 528] width 182 height 45
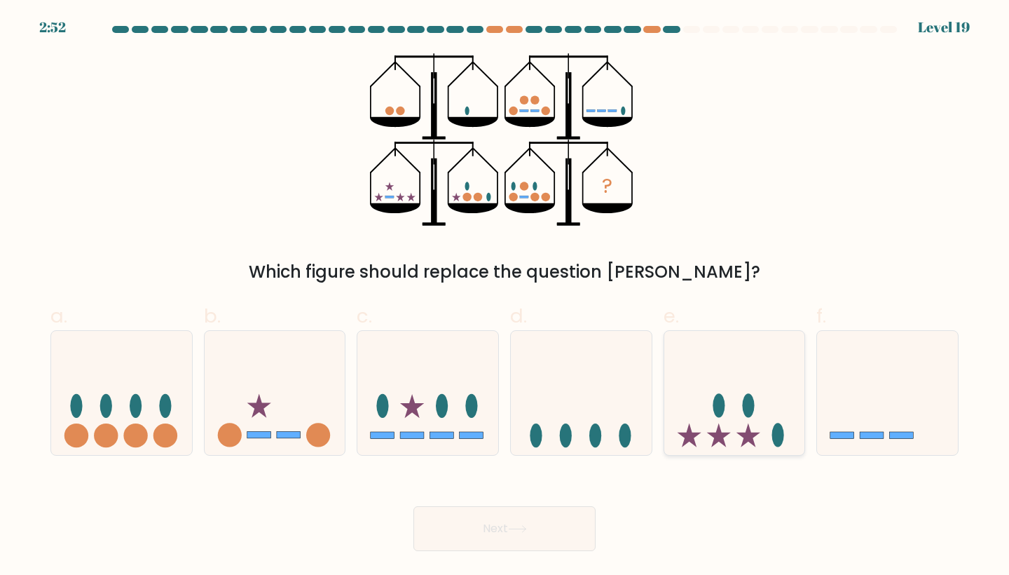
click at [778, 421] on icon at bounding box center [735, 392] width 141 height 116
click at [505, 297] on input "e." at bounding box center [505, 291] width 1 height 9
radio input "true"
click at [778, 421] on icon at bounding box center [734, 393] width 139 height 116
click at [505, 297] on input "e." at bounding box center [505, 291] width 1 height 9
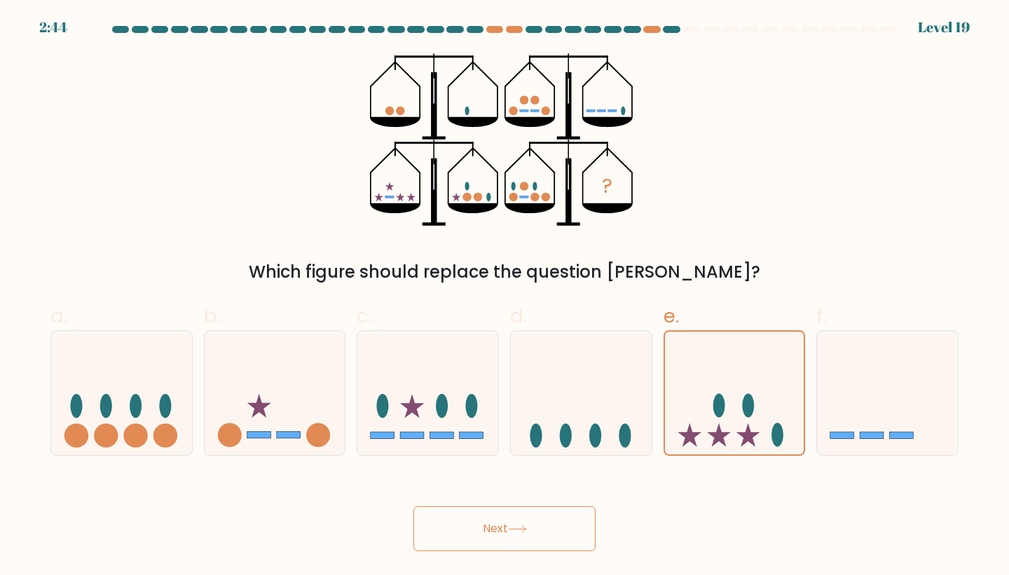
click at [543, 507] on button "Next" at bounding box center [505, 528] width 182 height 45
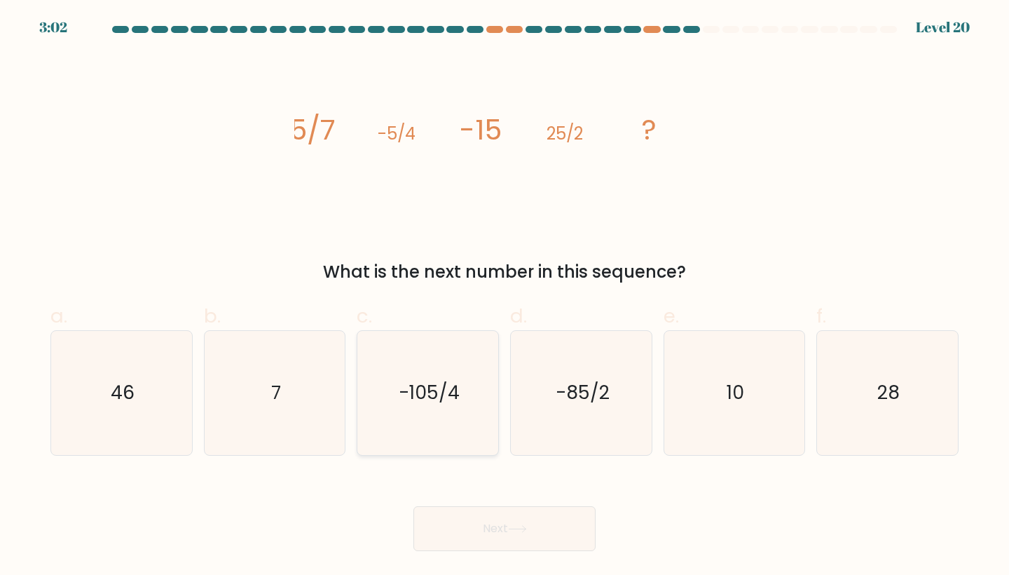
click at [458, 391] on text "-105/4" at bounding box center [429, 393] width 61 height 26
click at [505, 297] on input "c. -105/4" at bounding box center [505, 291] width 1 height 9
radio input "true"
click at [503, 513] on button "Next" at bounding box center [505, 528] width 182 height 45
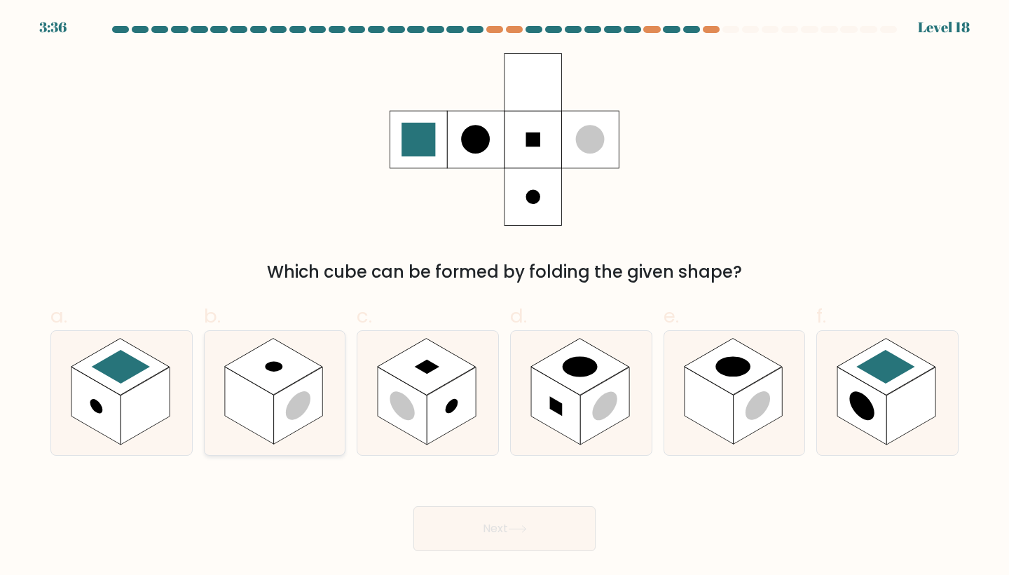
click at [336, 421] on icon at bounding box center [275, 393] width 141 height 124
click at [505, 297] on input "b." at bounding box center [505, 291] width 1 height 9
radio input "true"
click at [428, 439] on rect at bounding box center [451, 405] width 49 height 77
click at [505, 297] on input "c." at bounding box center [505, 291] width 1 height 9
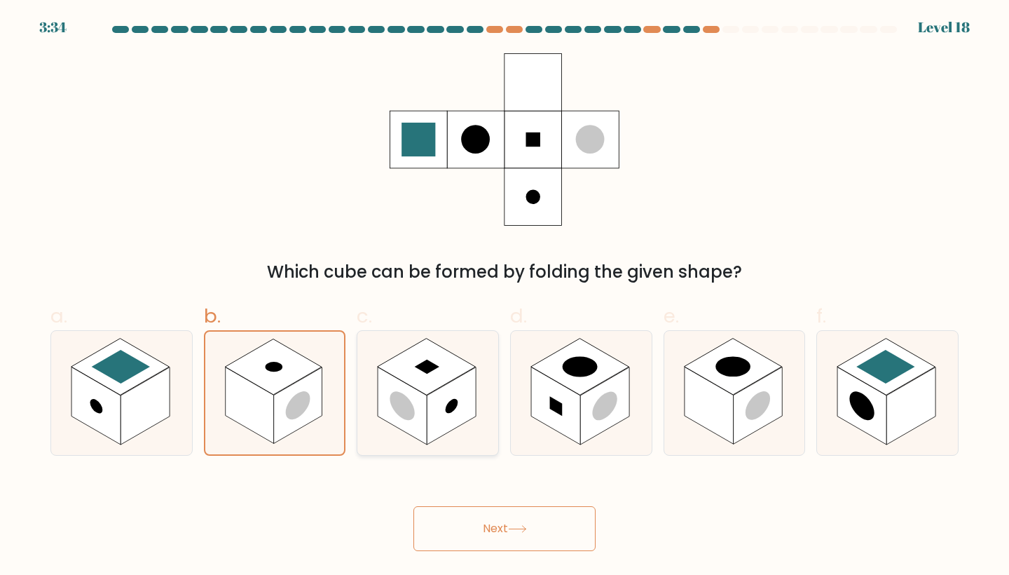
radio input "true"
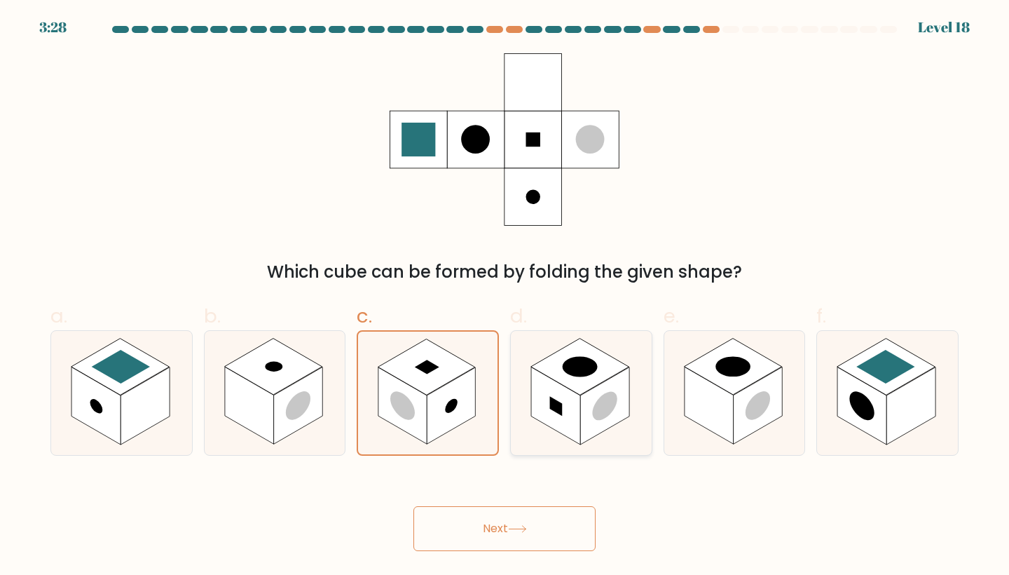
click at [582, 407] on rect at bounding box center [604, 405] width 49 height 77
click at [505, 297] on input "d." at bounding box center [505, 291] width 1 height 9
radio input "true"
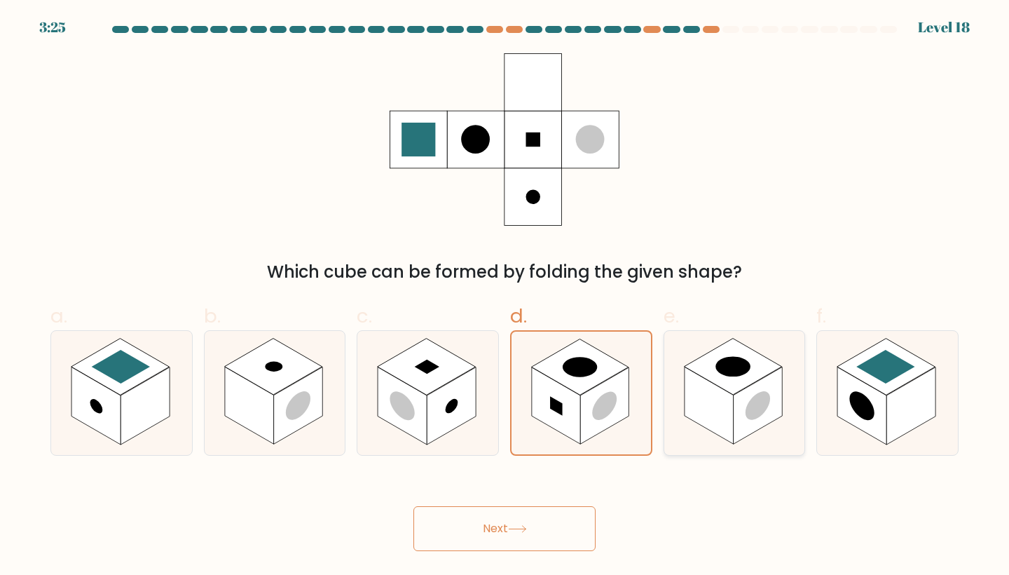
click at [685, 413] on rect at bounding box center [709, 405] width 49 height 77
click at [505, 297] on input "e." at bounding box center [505, 291] width 1 height 9
radio input "true"
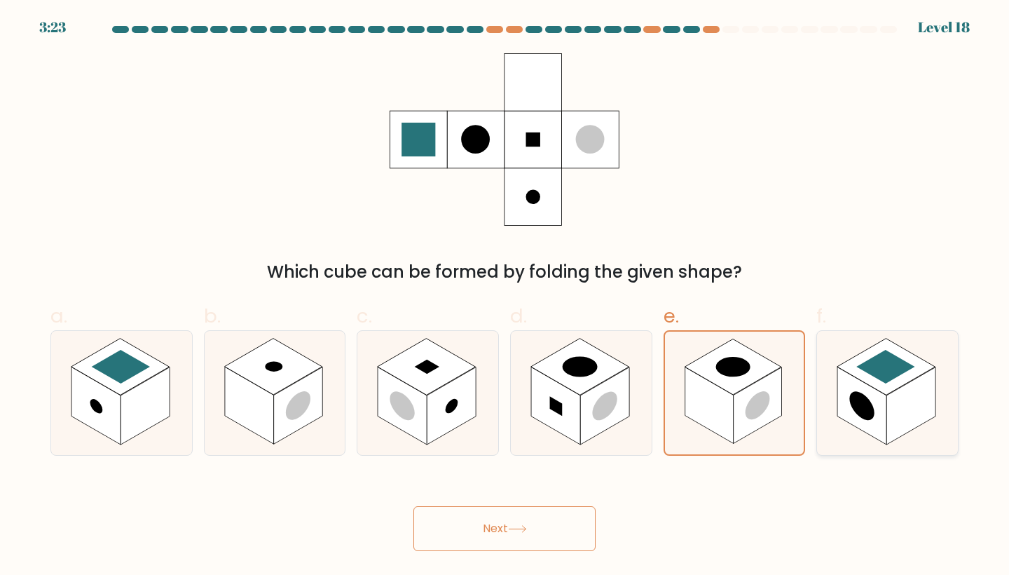
click at [830, 422] on icon at bounding box center [887, 393] width 141 height 124
click at [505, 297] on input "f." at bounding box center [505, 291] width 1 height 9
radio input "true"
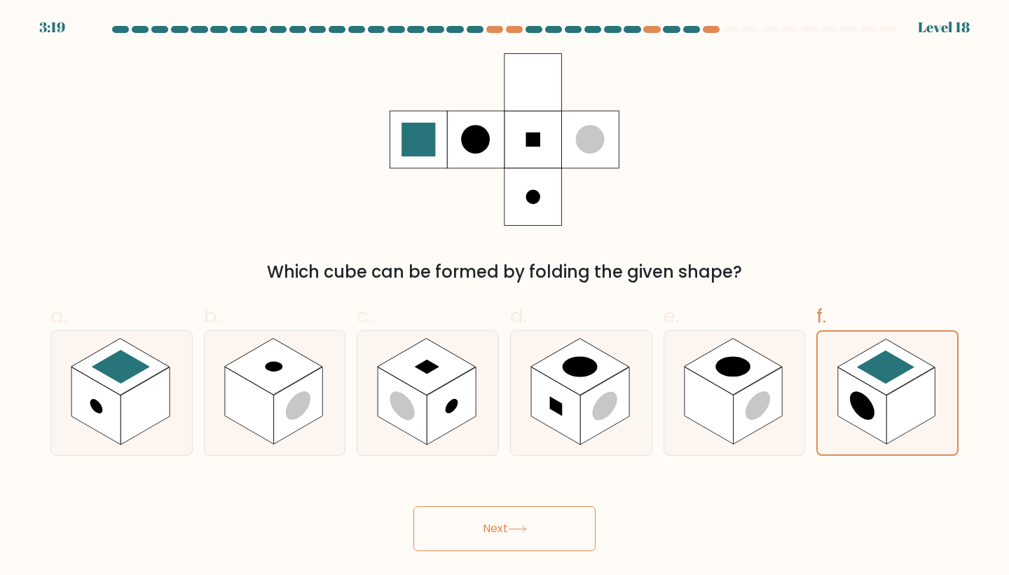
click at [580, 538] on button "Next" at bounding box center [505, 528] width 182 height 45
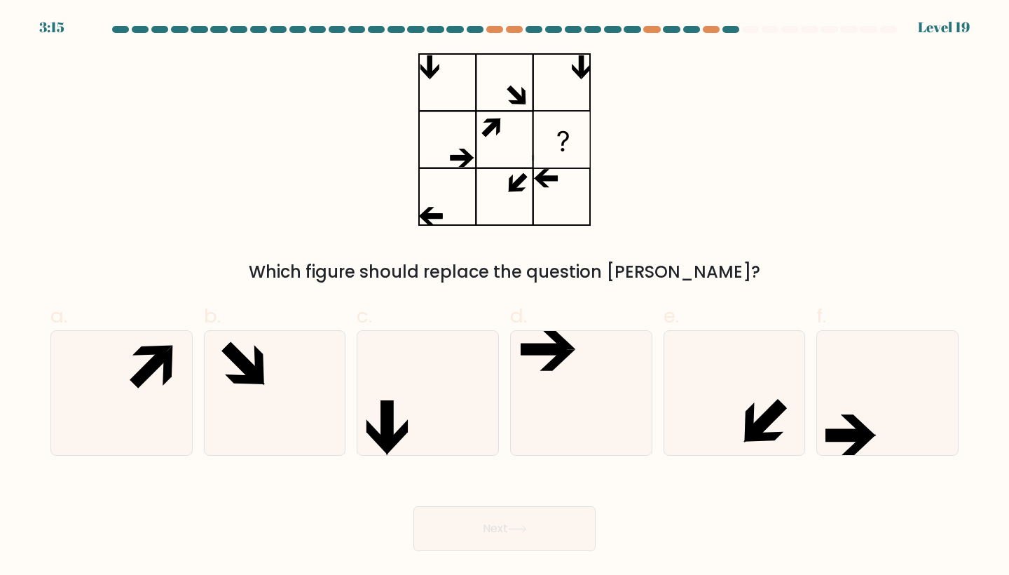
click at [967, 384] on form at bounding box center [504, 288] width 1009 height 525
click at [925, 392] on icon at bounding box center [888, 393] width 124 height 124
click at [505, 297] on input "f." at bounding box center [505, 291] width 1 height 9
radio input "true"
click at [560, 530] on button "Next" at bounding box center [505, 528] width 182 height 45
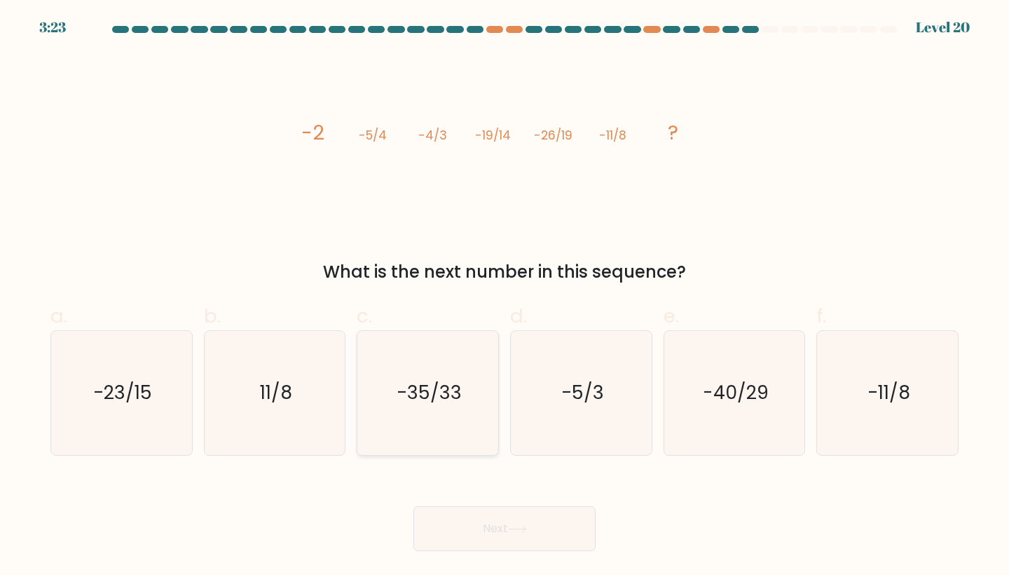
click at [428, 369] on icon "-35/33" at bounding box center [428, 393] width 124 height 124
click at [505, 297] on input "c. -35/33" at bounding box center [505, 291] width 1 height 9
radio input "true"
click at [751, 259] on div "What is the next number in this sequence?" at bounding box center [505, 271] width 892 height 25
click at [867, 403] on icon "-11/8" at bounding box center [888, 393] width 124 height 124
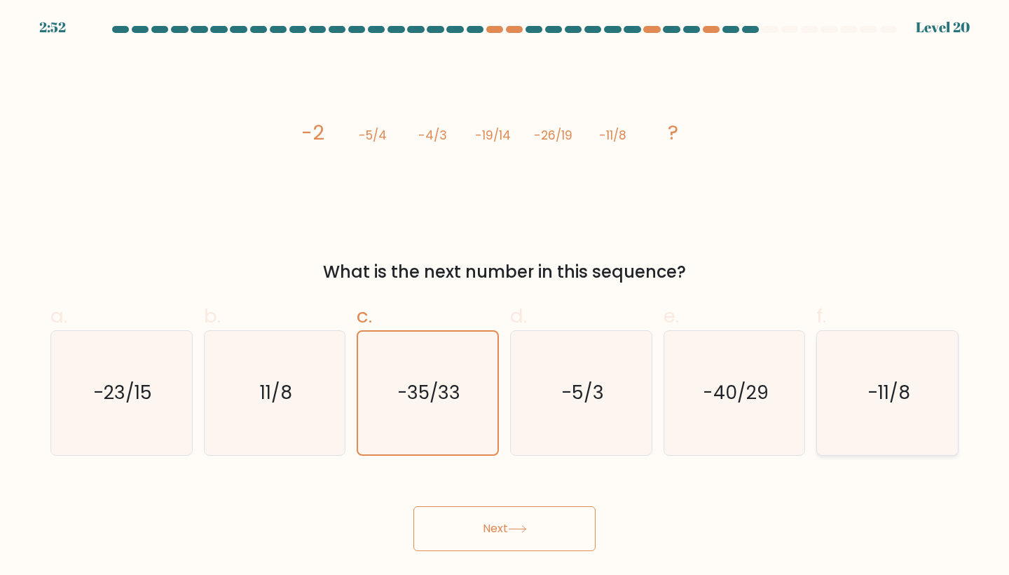
click at [505, 297] on input "f. -11/8" at bounding box center [505, 291] width 1 height 9
radio input "true"
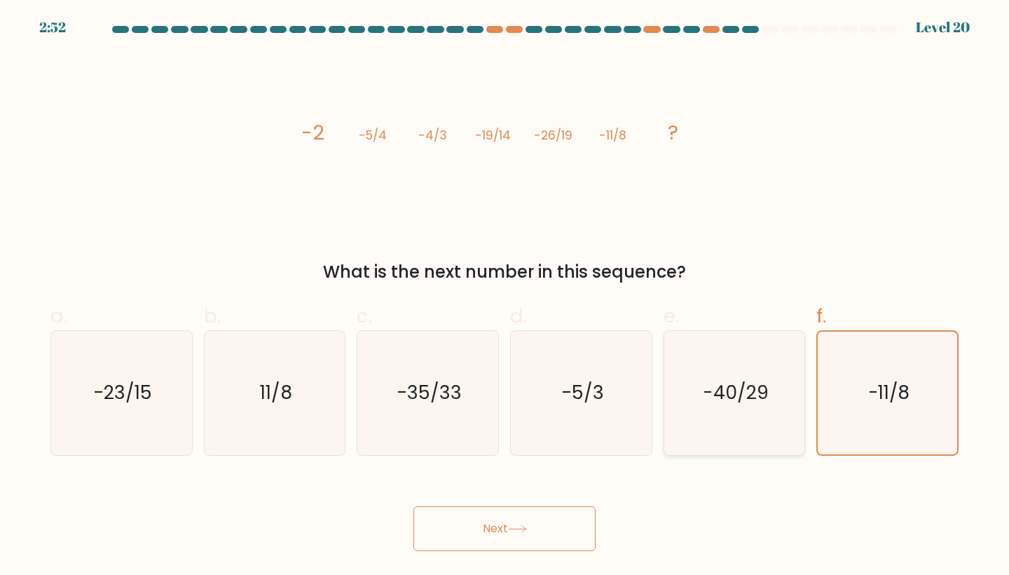
click at [742, 423] on icon "-40/29" at bounding box center [735, 393] width 124 height 124
click at [505, 297] on input "e. -40/29" at bounding box center [505, 291] width 1 height 9
radio input "true"
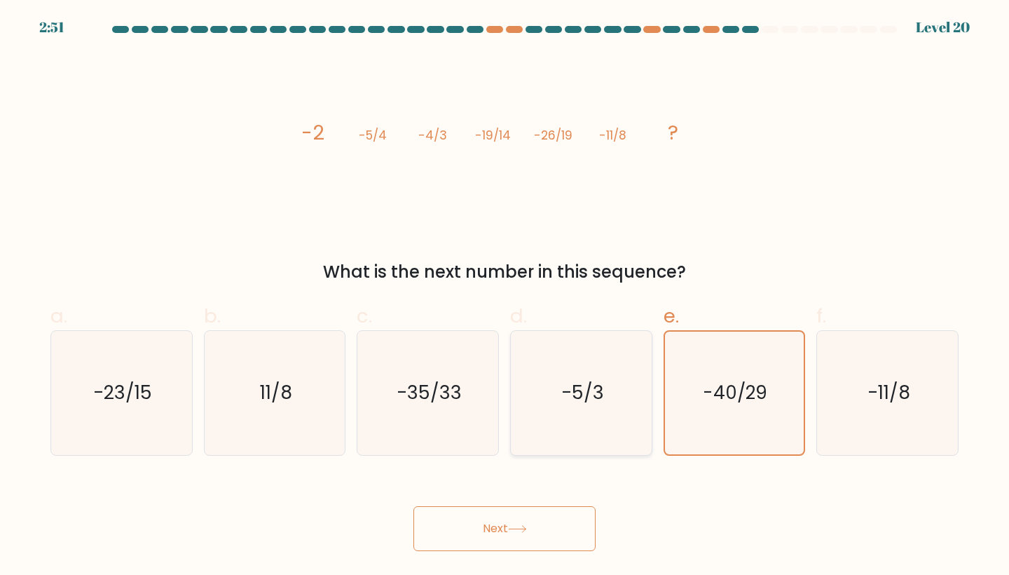
click at [626, 427] on icon "-5/3" at bounding box center [581, 393] width 124 height 124
click at [505, 297] on input "d. -5/3" at bounding box center [505, 291] width 1 height 9
radio input "true"
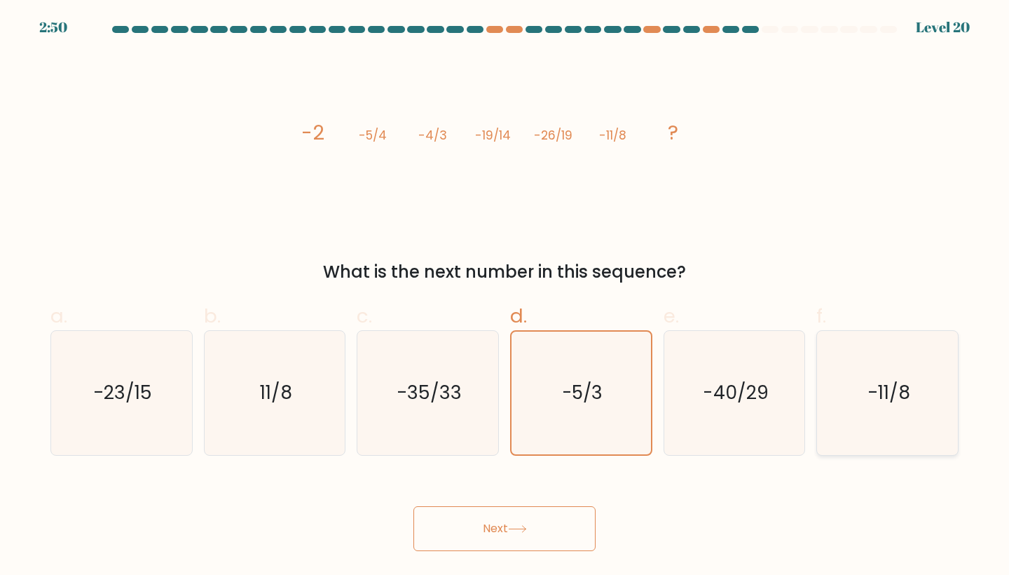
click at [870, 424] on icon "-11/8" at bounding box center [888, 393] width 124 height 124
click at [505, 297] on input "f. -11/8" at bounding box center [505, 291] width 1 height 9
radio input "true"
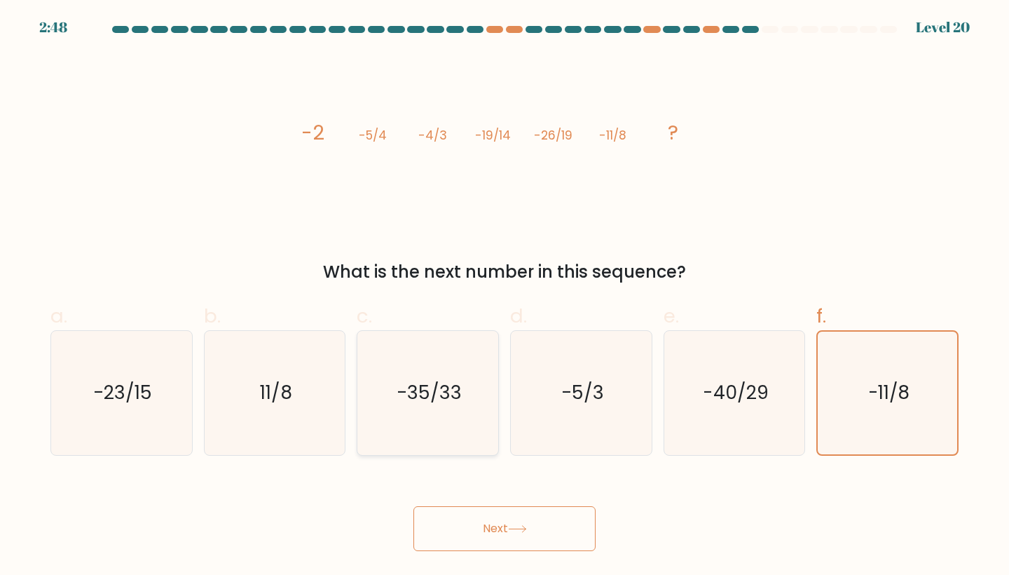
click at [439, 435] on icon "-35/33" at bounding box center [428, 393] width 124 height 124
click at [505, 297] on input "c. -35/33" at bounding box center [505, 291] width 1 height 9
radio input "true"
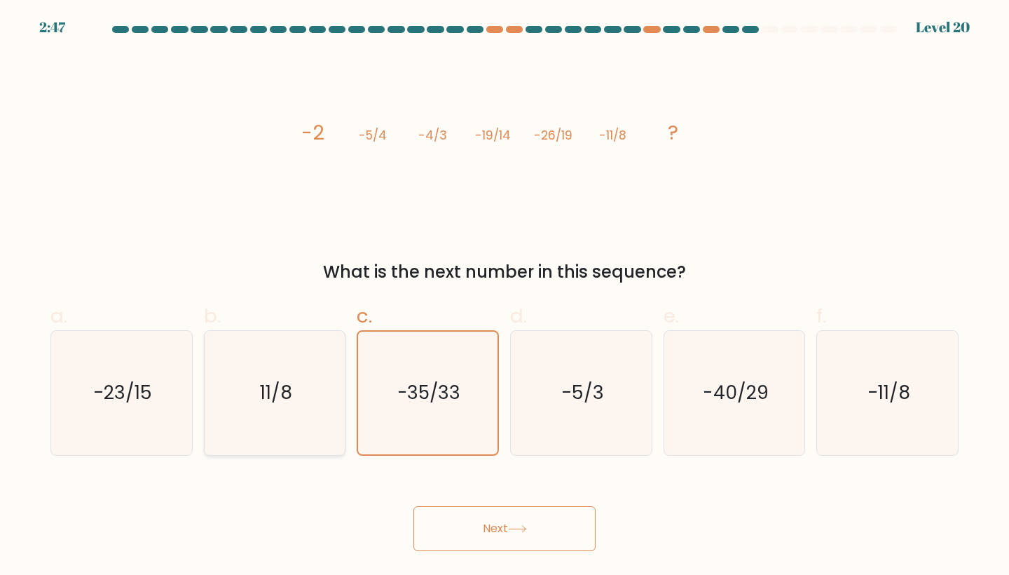
click at [315, 437] on icon "11/8" at bounding box center [275, 393] width 124 height 124
click at [505, 297] on input "b. 11/8" at bounding box center [505, 291] width 1 height 9
radio input "true"
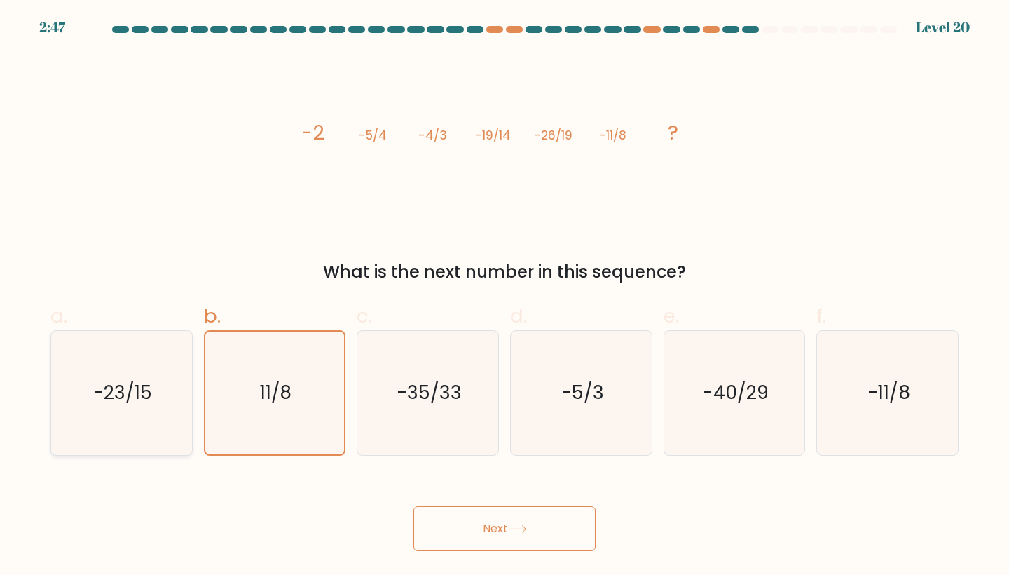
click at [141, 451] on icon "-23/15" at bounding box center [122, 393] width 124 height 124
click at [505, 297] on input "a. -23/15" at bounding box center [505, 291] width 1 height 9
radio input "true"
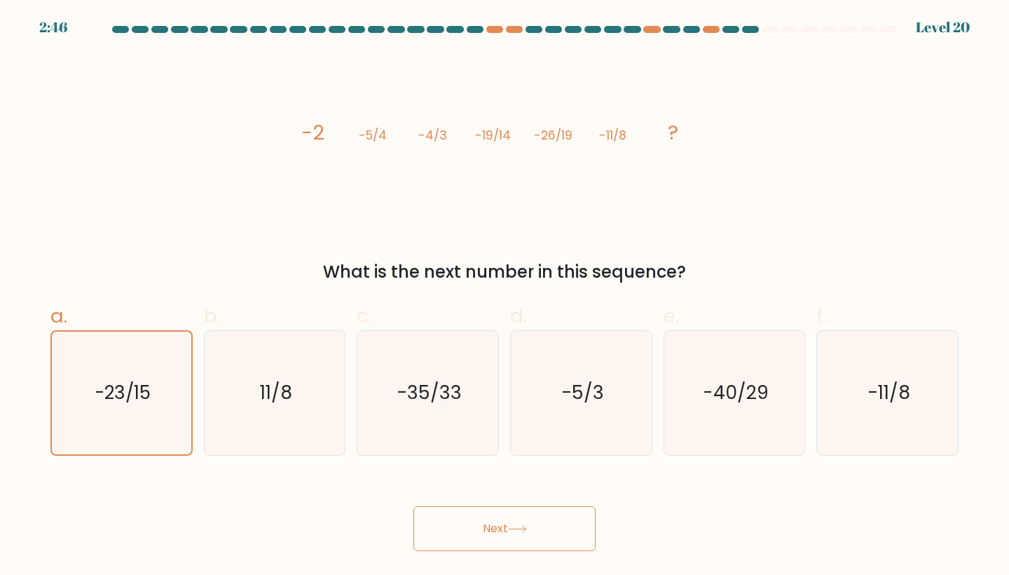
click at [468, 532] on button "Next" at bounding box center [505, 528] width 182 height 45
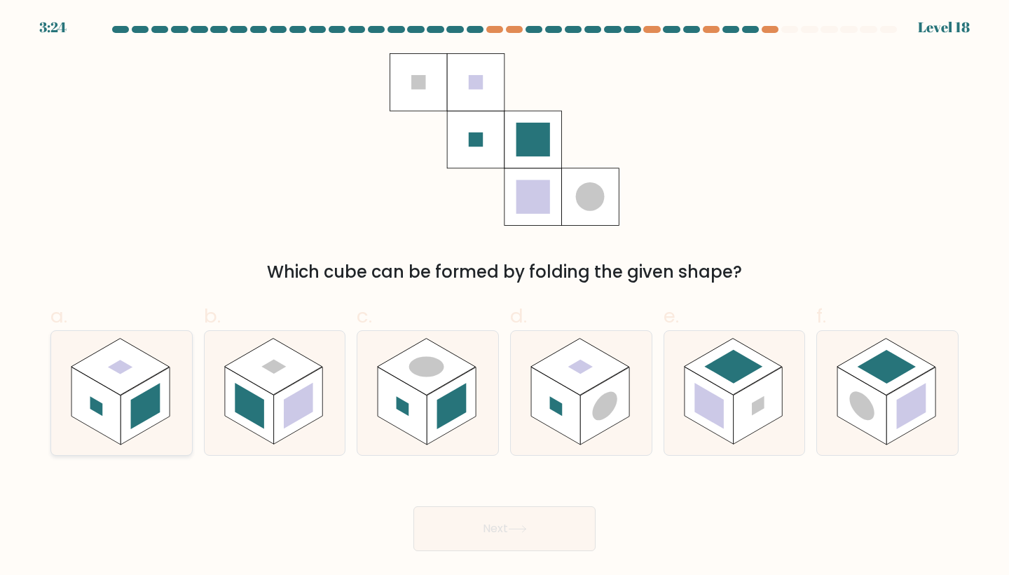
click at [124, 375] on rect at bounding box center [120, 367] width 98 height 57
click at [505, 297] on input "a." at bounding box center [505, 291] width 1 height 9
radio input "true"
click at [484, 520] on button "Next" at bounding box center [505, 528] width 182 height 45
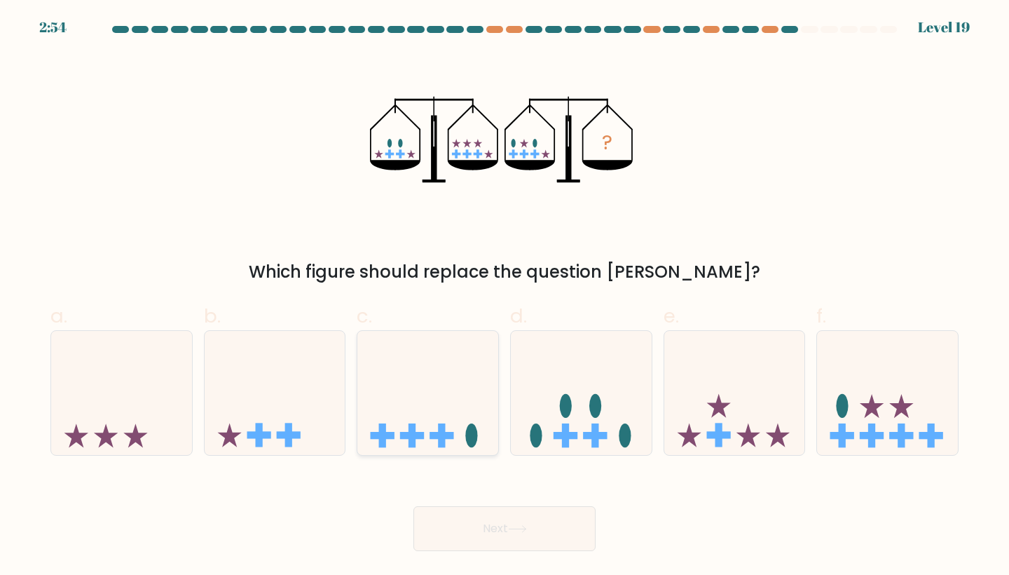
click at [437, 395] on icon at bounding box center [427, 392] width 141 height 116
click at [505, 297] on input "c." at bounding box center [505, 291] width 1 height 9
radio input "true"
click at [437, 395] on icon at bounding box center [427, 393] width 139 height 116
click at [505, 297] on input "c." at bounding box center [505, 291] width 1 height 9
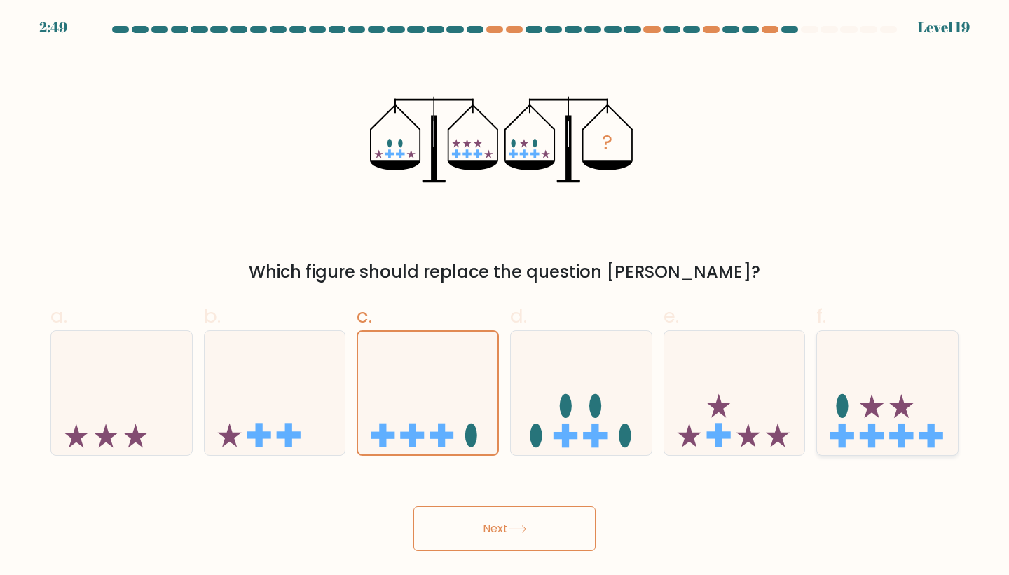
click at [931, 399] on icon at bounding box center [887, 392] width 141 height 116
click at [505, 297] on input "f." at bounding box center [505, 291] width 1 height 9
radio input "true"
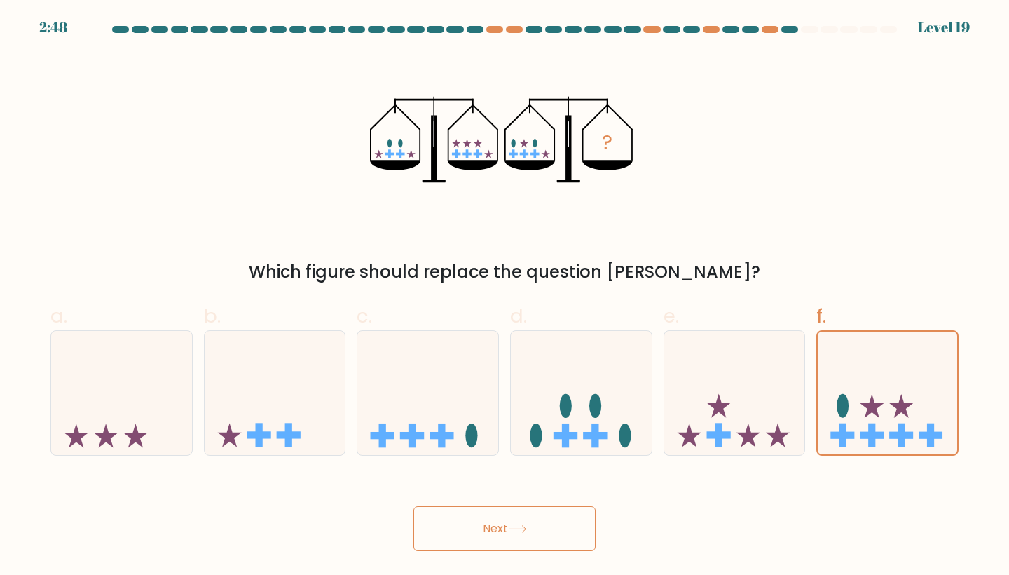
click at [564, 527] on button "Next" at bounding box center [505, 528] width 182 height 45
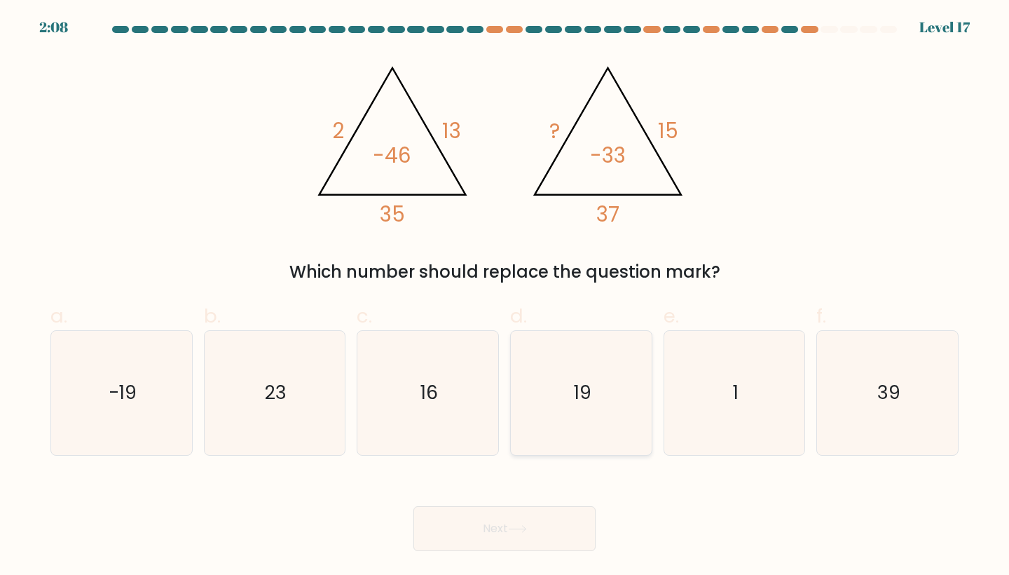
click at [616, 398] on icon "19" at bounding box center [581, 393] width 124 height 124
click at [505, 297] on input "d. 19" at bounding box center [505, 291] width 1 height 9
radio input "true"
click at [520, 517] on button "Next" at bounding box center [505, 528] width 182 height 45
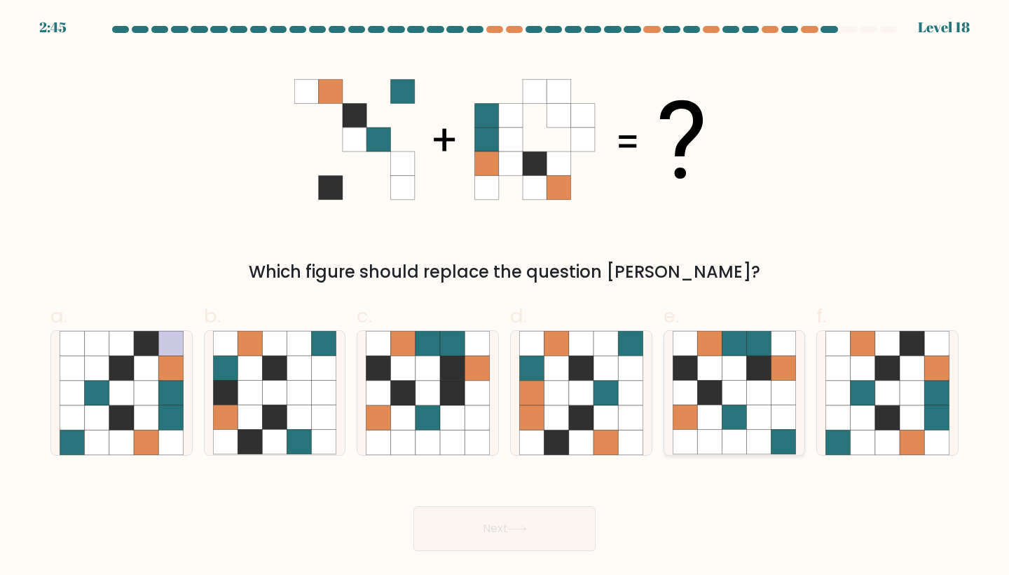
click at [769, 430] on icon at bounding box center [759, 442] width 25 height 25
click at [505, 297] on input "e." at bounding box center [505, 291] width 1 height 9
radio input "true"
click at [878, 425] on icon at bounding box center [887, 417] width 25 height 25
click at [505, 297] on input "f." at bounding box center [505, 291] width 1 height 9
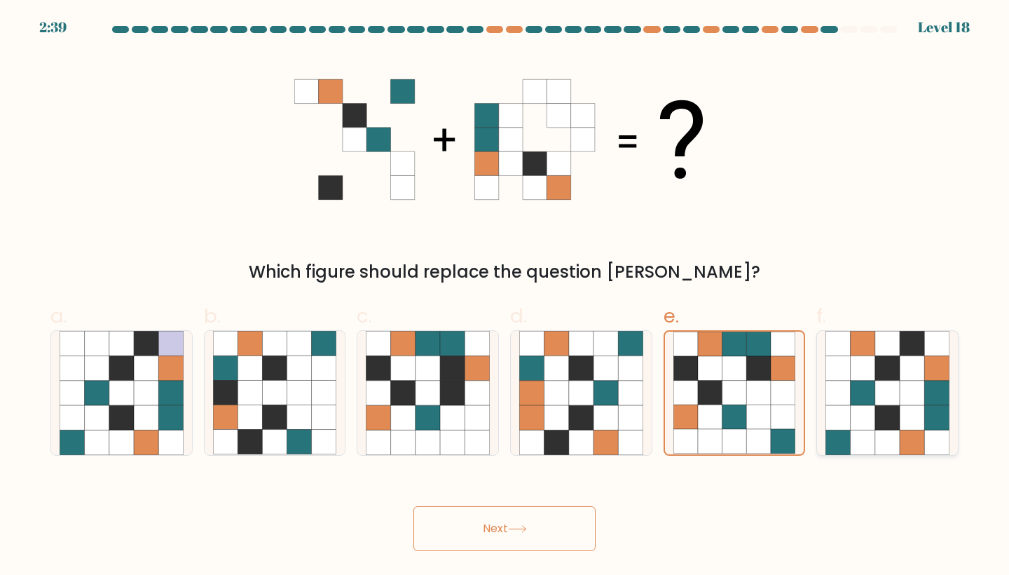
radio input "true"
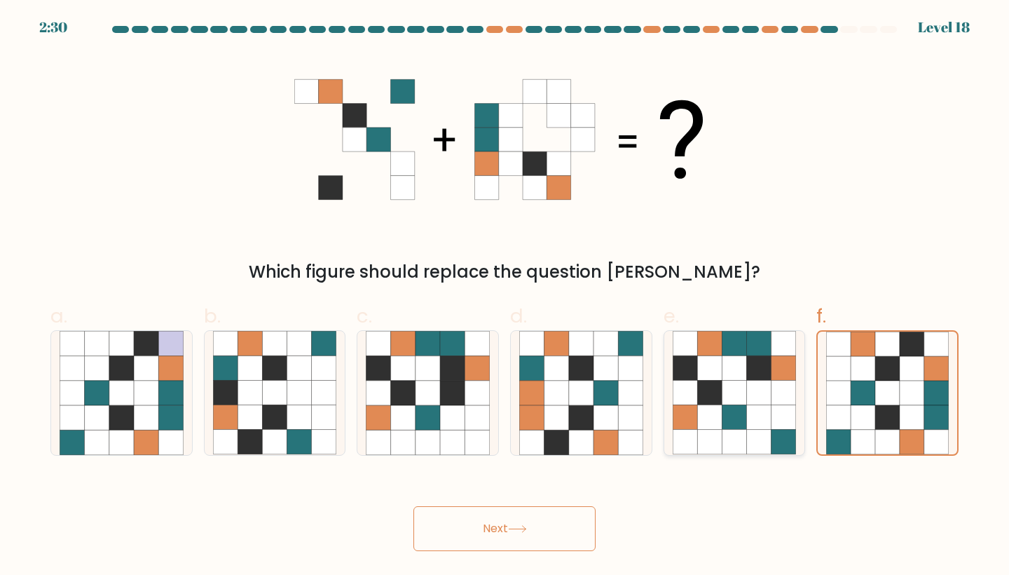
click at [791, 428] on icon at bounding box center [784, 417] width 25 height 25
click at [505, 297] on input "e." at bounding box center [505, 291] width 1 height 9
radio input "true"
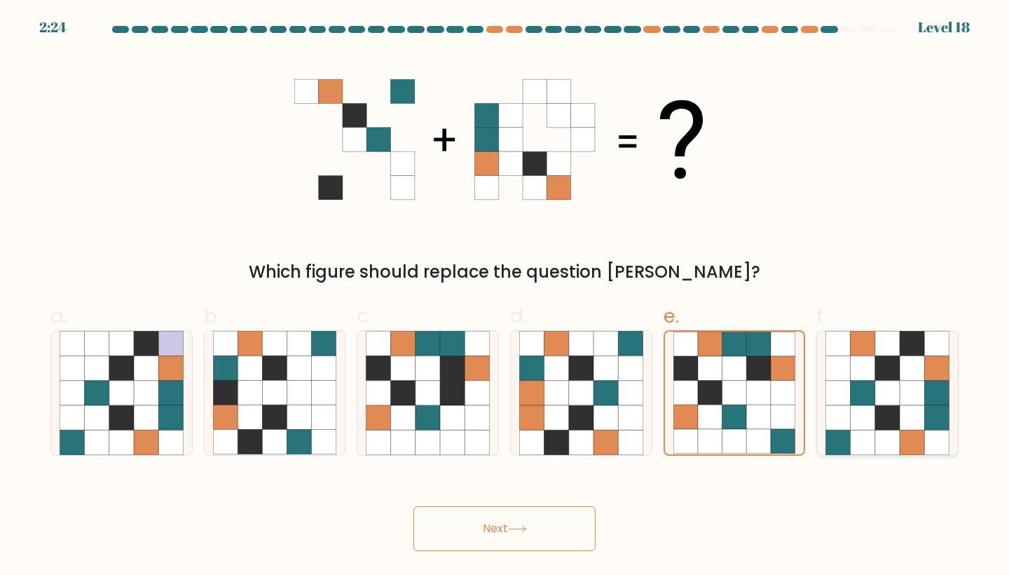
click at [852, 428] on icon at bounding box center [863, 417] width 25 height 25
click at [505, 297] on input "f." at bounding box center [505, 291] width 1 height 9
radio input "true"
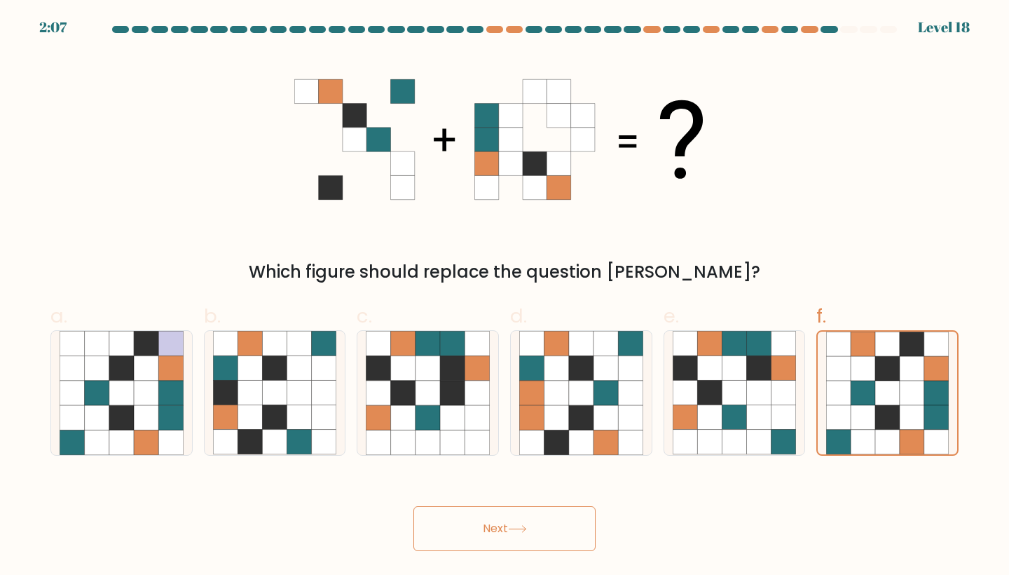
click at [542, 510] on button "Next" at bounding box center [505, 528] width 182 height 45
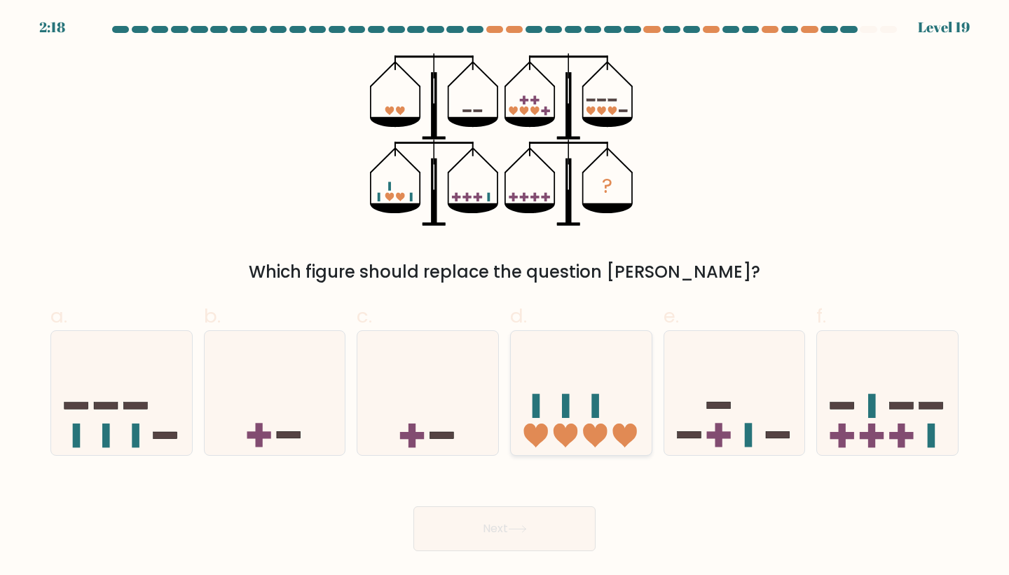
click at [581, 443] on icon at bounding box center [581, 392] width 141 height 116
click at [505, 297] on input "d." at bounding box center [505, 291] width 1 height 9
radio input "true"
click at [882, 431] on icon at bounding box center [887, 392] width 141 height 116
click at [505, 297] on input "f." at bounding box center [505, 291] width 1 height 9
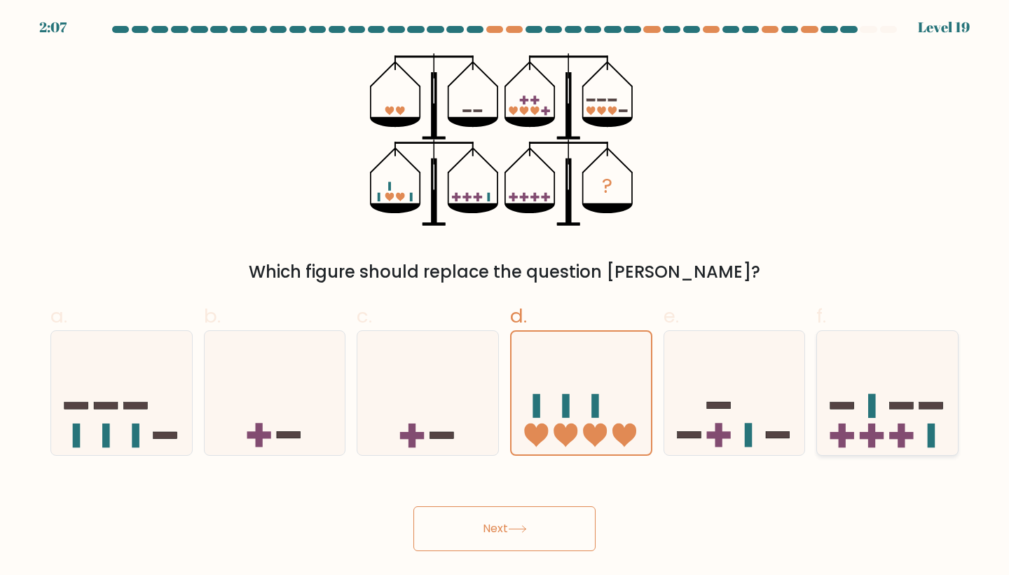
radio input "true"
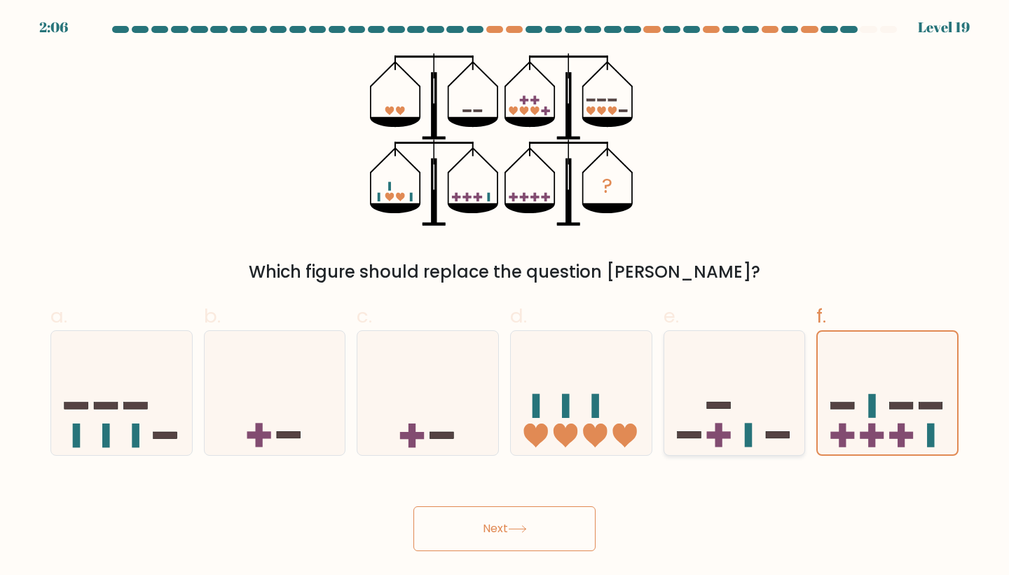
click at [751, 435] on rect at bounding box center [749, 435] width 8 height 24
click at [505, 297] on input "e." at bounding box center [505, 291] width 1 height 9
radio input "true"
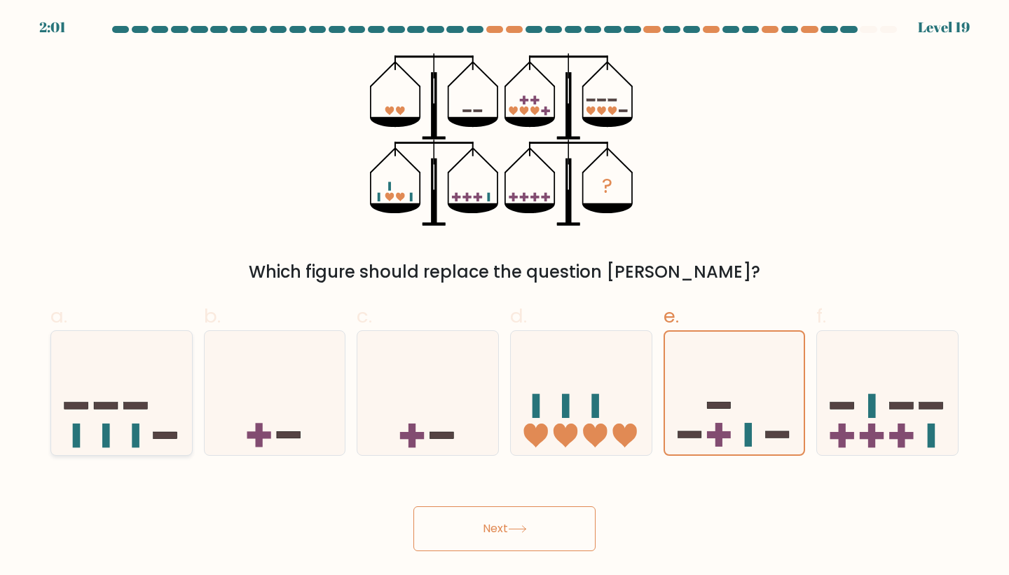
click at [172, 444] on icon at bounding box center [121, 392] width 141 height 116
click at [505, 297] on input "a." at bounding box center [505, 291] width 1 height 9
radio input "true"
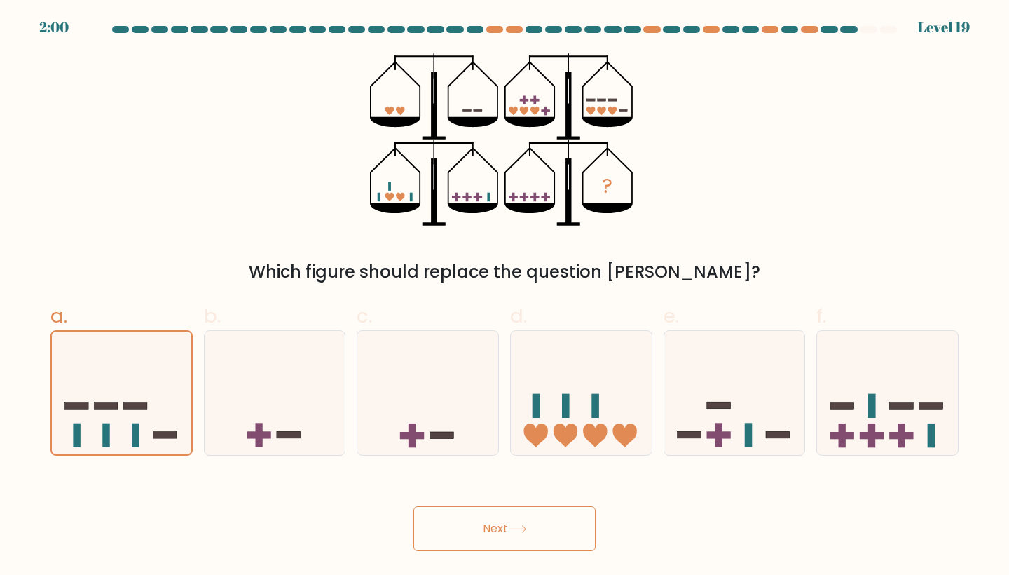
click at [484, 528] on button "Next" at bounding box center [505, 528] width 182 height 45
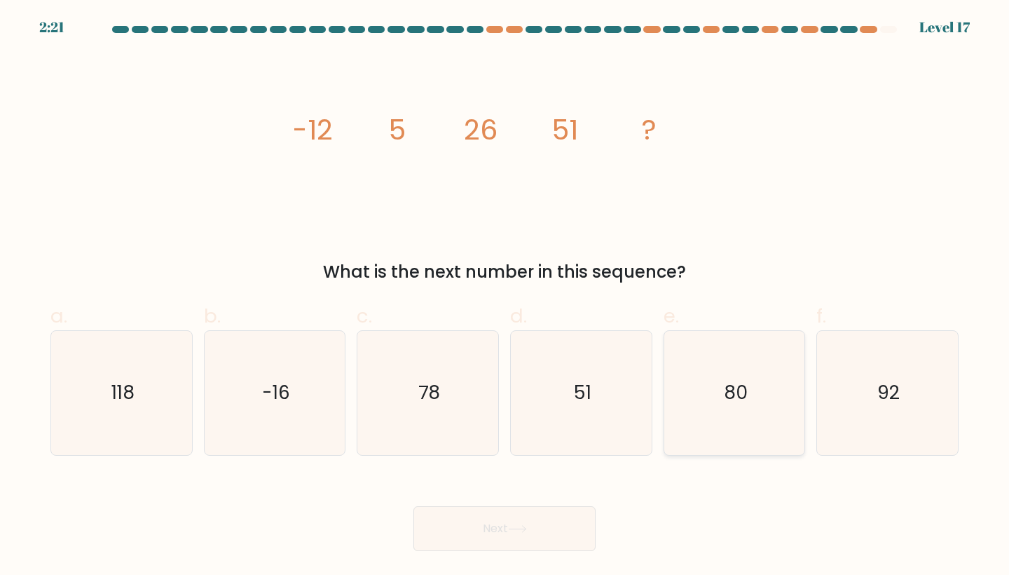
click at [731, 418] on icon "80" at bounding box center [735, 393] width 124 height 124
click at [505, 297] on input "e. 80" at bounding box center [505, 291] width 1 height 9
radio input "true"
click at [562, 530] on button "Next" at bounding box center [505, 528] width 182 height 45
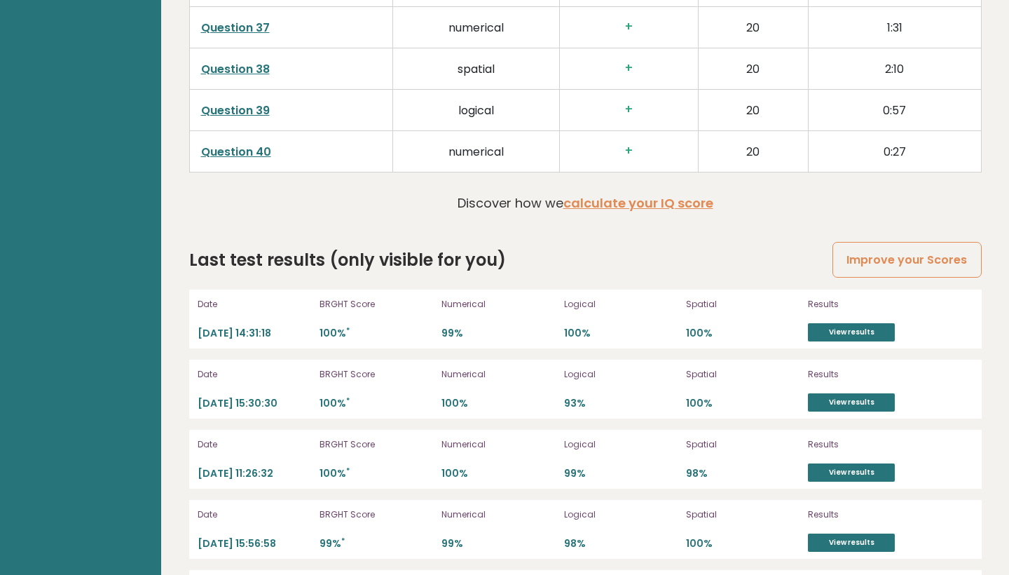
scroll to position [3709, 0]
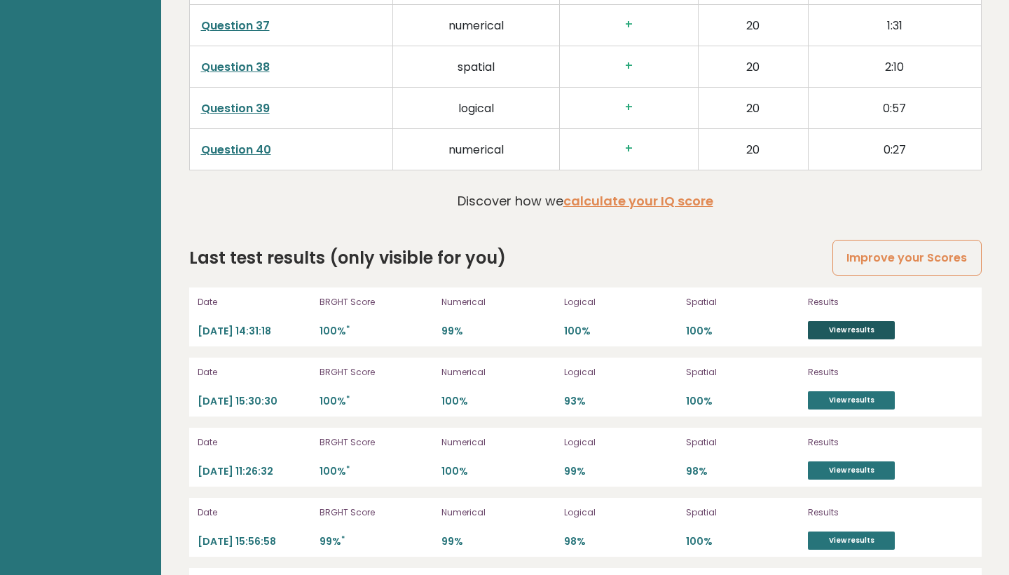
click at [847, 330] on link "View results" at bounding box center [851, 330] width 87 height 18
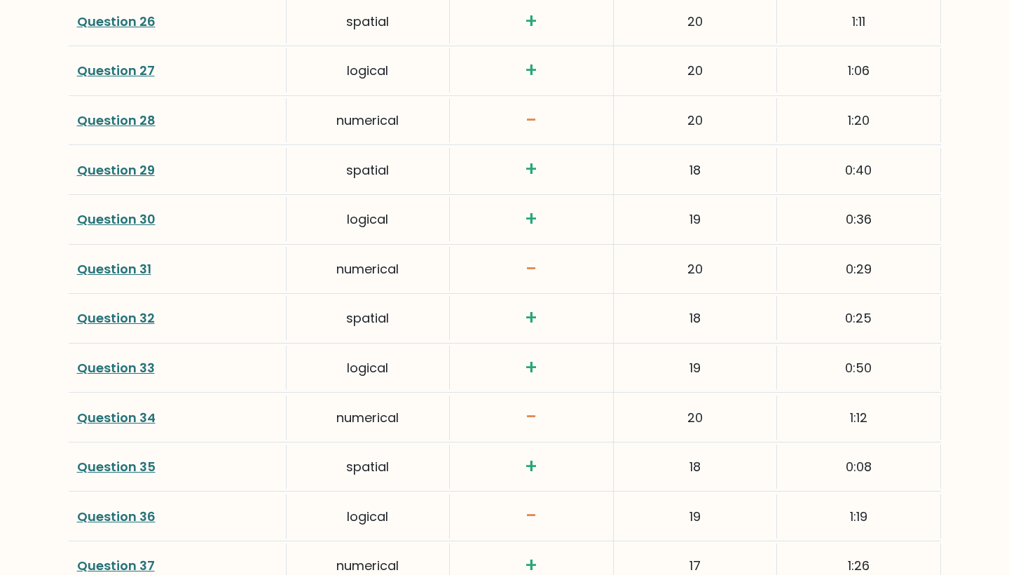
scroll to position [3611, 0]
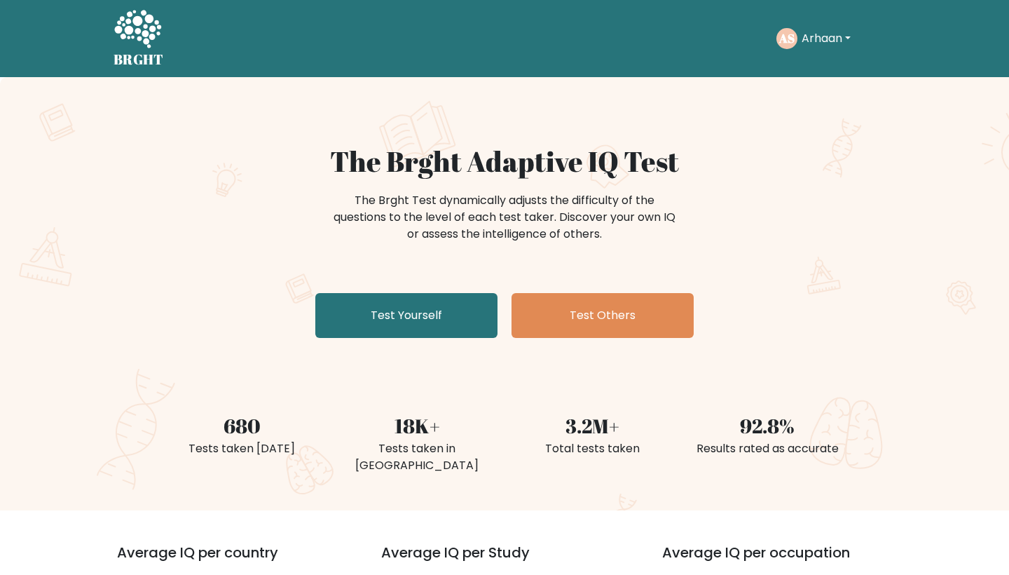
click at [788, 50] on div "AS [GEOGRAPHIC_DATA] Dashboard Profile Settings Logout" at bounding box center [836, 38] width 119 height 32
click at [832, 33] on button "Arhaan" at bounding box center [826, 38] width 57 height 18
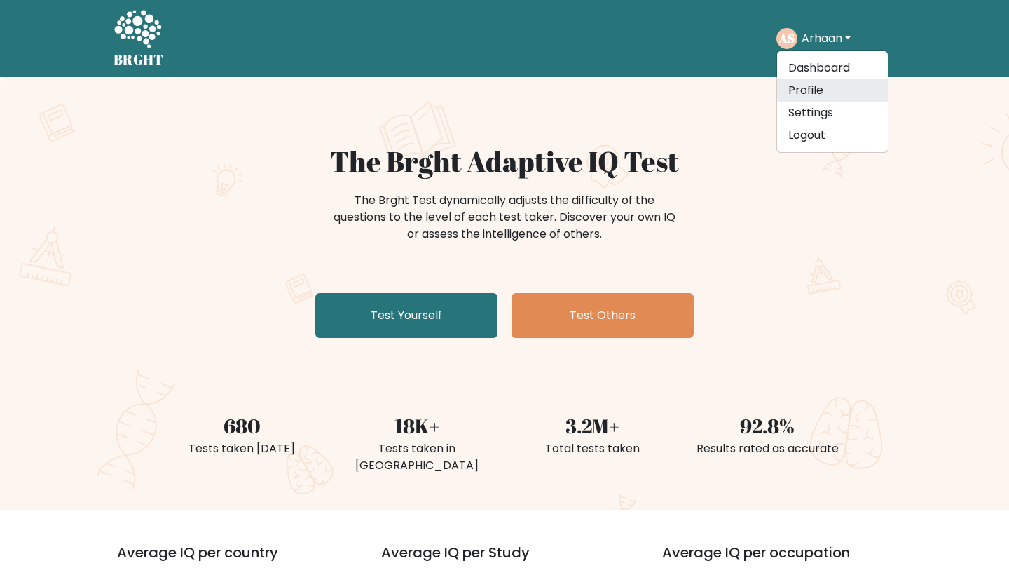
click at [826, 85] on link "Profile" at bounding box center [832, 90] width 111 height 22
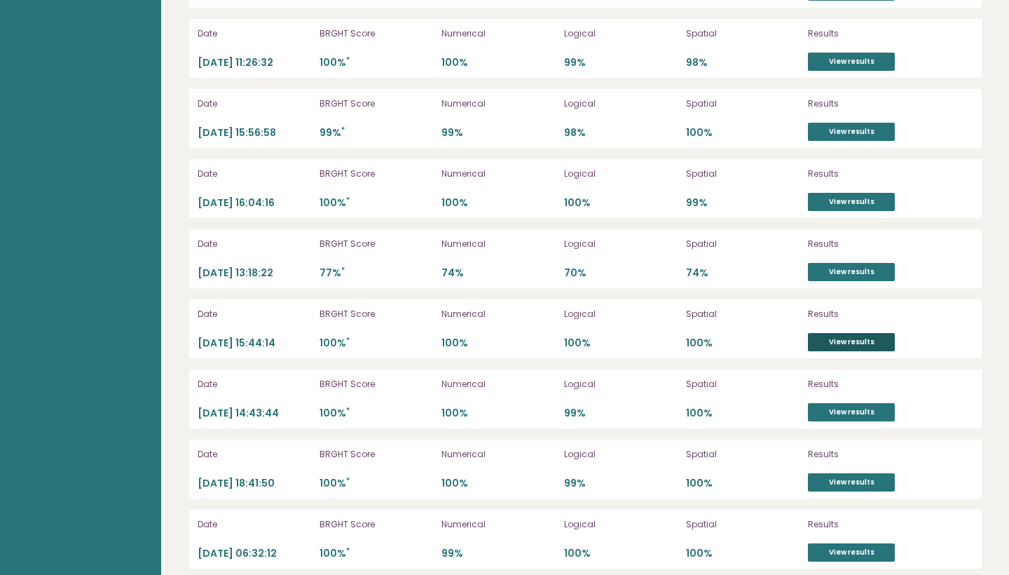
scroll to position [3870, 0]
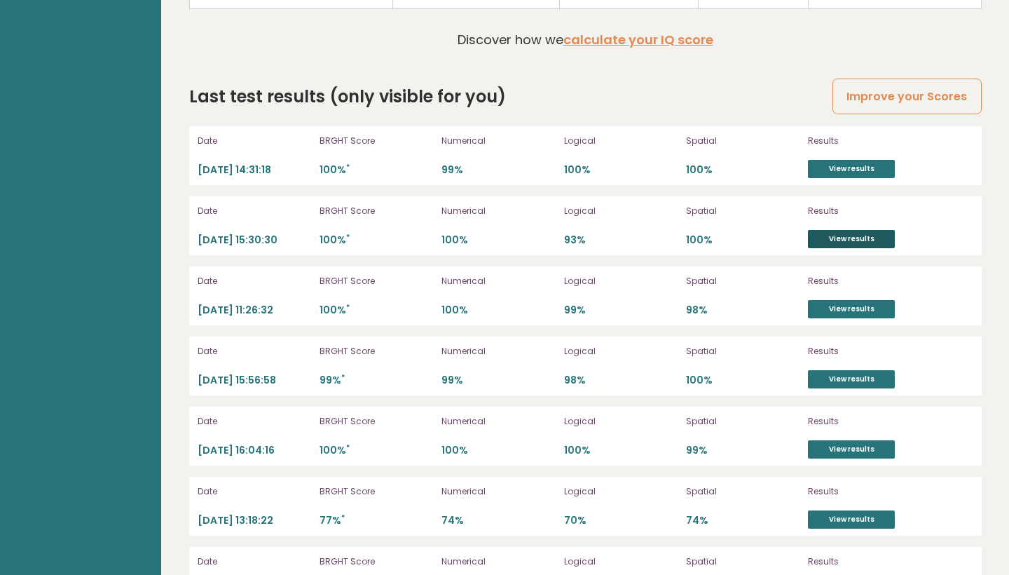
click at [857, 235] on link "View results" at bounding box center [851, 239] width 87 height 18
